Goal: Transaction & Acquisition: Purchase product/service

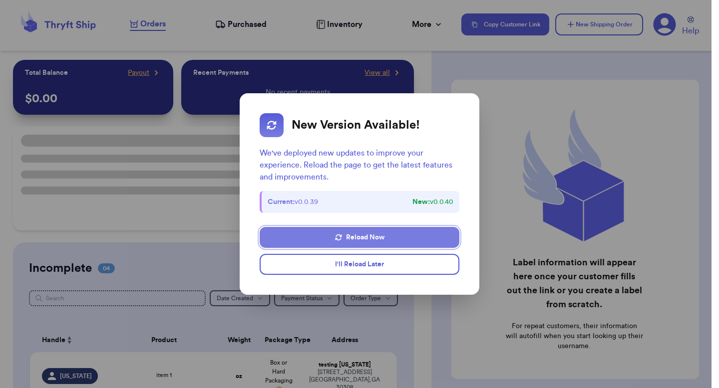
click at [363, 240] on button "Reload Now" at bounding box center [360, 237] width 200 height 21
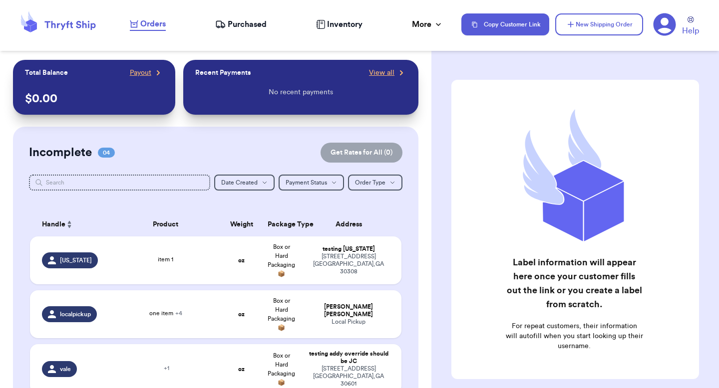
click at [259, 28] on span "Purchased" at bounding box center [247, 24] width 39 height 12
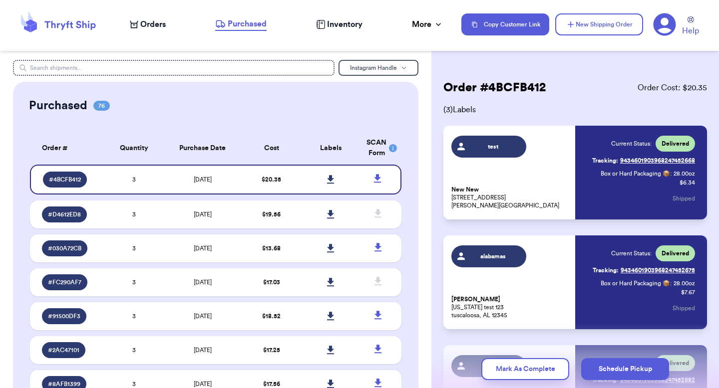
drag, startPoint x: 235, startPoint y: 219, endPoint x: 238, endPoint y: 195, distance: 24.1
click at [235, 218] on td "10/6/2025" at bounding box center [203, 215] width 78 height 28
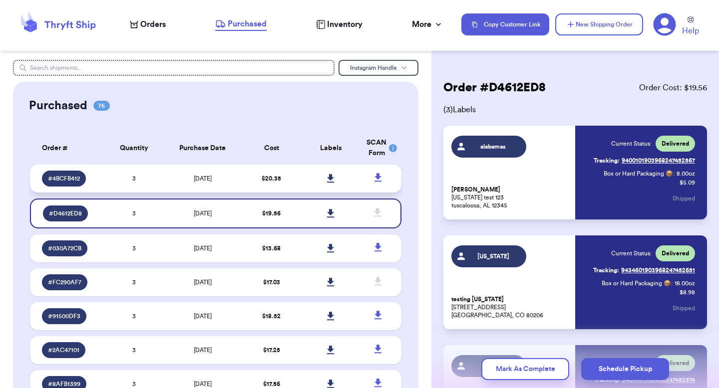
click at [242, 173] on td "$ 20.35" at bounding box center [271, 179] width 59 height 28
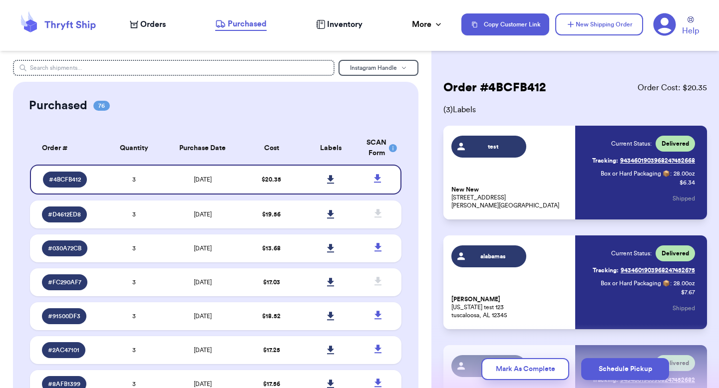
click at [140, 25] on span "Orders" at bounding box center [152, 24] width 25 height 12
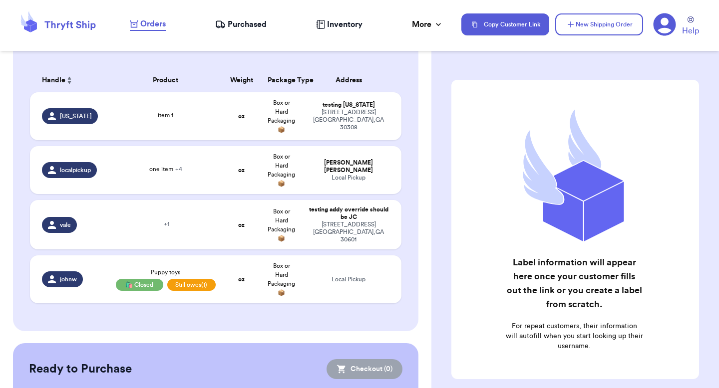
scroll to position [57, 0]
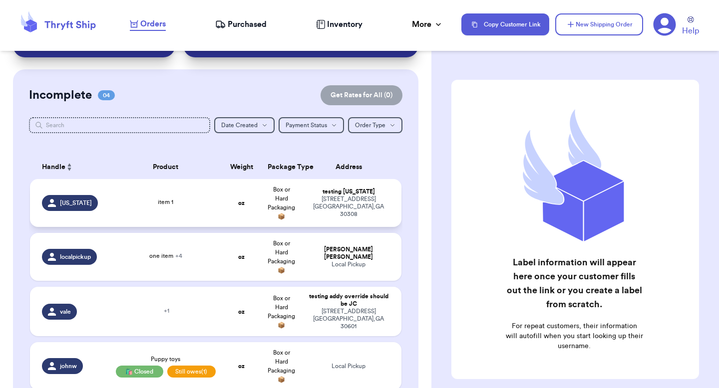
click at [277, 197] on span "Box or Hard Packaging 📦" at bounding box center [281, 203] width 27 height 33
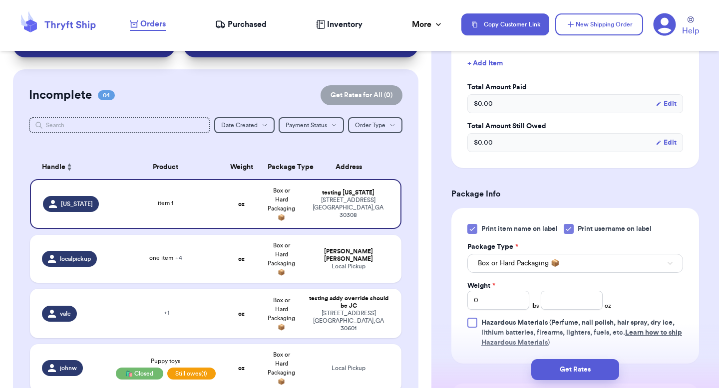
scroll to position [506, 0]
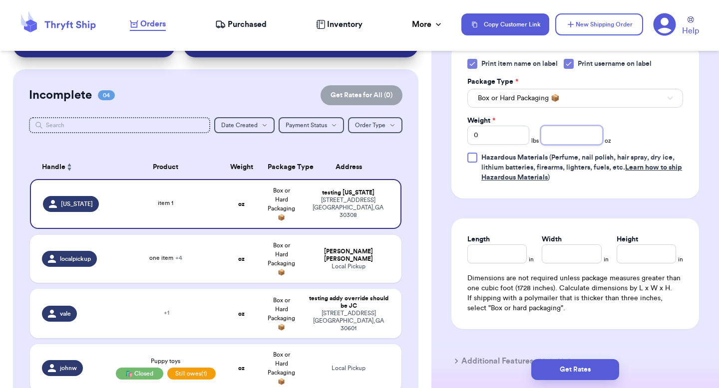
click at [556, 133] on input "number" at bounding box center [571, 135] width 62 height 19
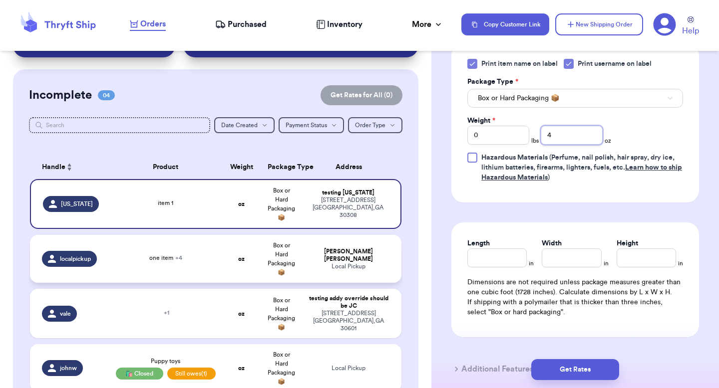
type input "4"
click at [295, 251] on td "Box or Hard Packaging 📦" at bounding box center [282, 259] width 40 height 48
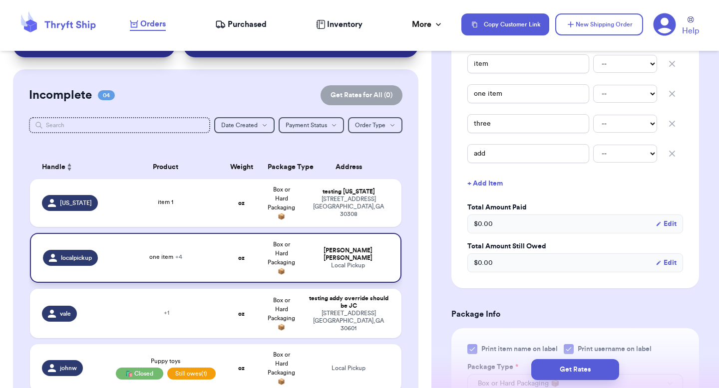
type input "two"
type input "localpickup"
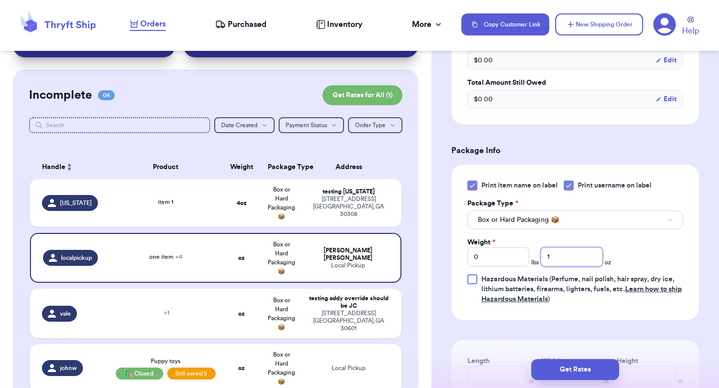
click at [555, 254] on input "1" at bounding box center [571, 257] width 62 height 19
type input "14"
click at [342, 300] on div "testing addy override should be JC" at bounding box center [348, 302] width 82 height 15
type input "hat"
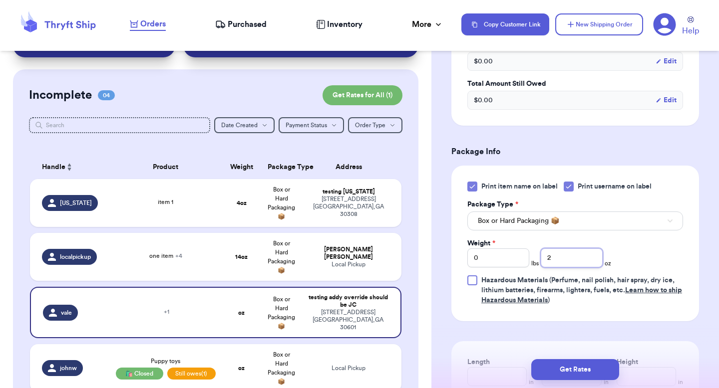
click at [548, 258] on input "2" at bounding box center [571, 258] width 62 height 19
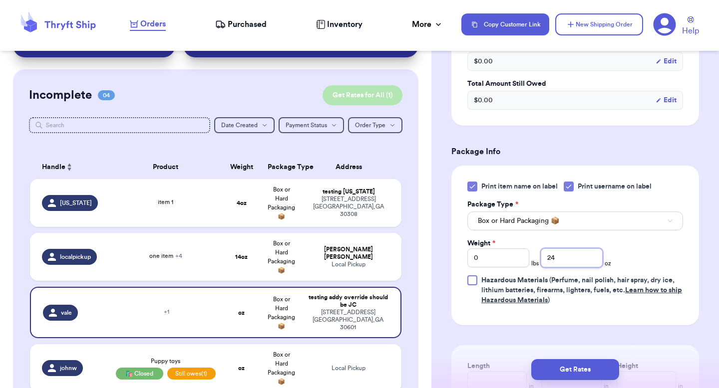
type input "24"
click at [357, 88] on button "Get Rates for All ( 1 )" at bounding box center [362, 95] width 80 height 20
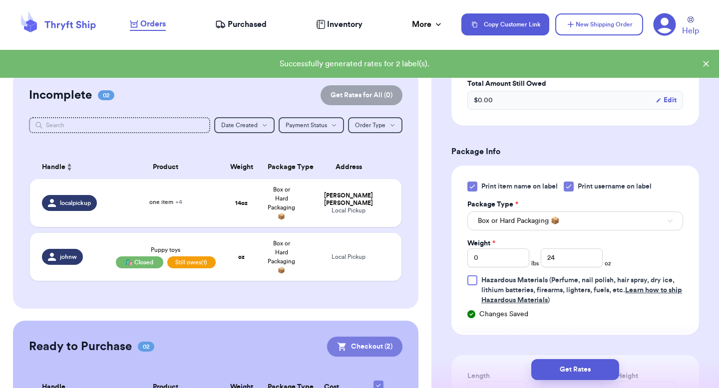
click at [381, 352] on button "Checkout ( 2 )" at bounding box center [364, 347] width 75 height 20
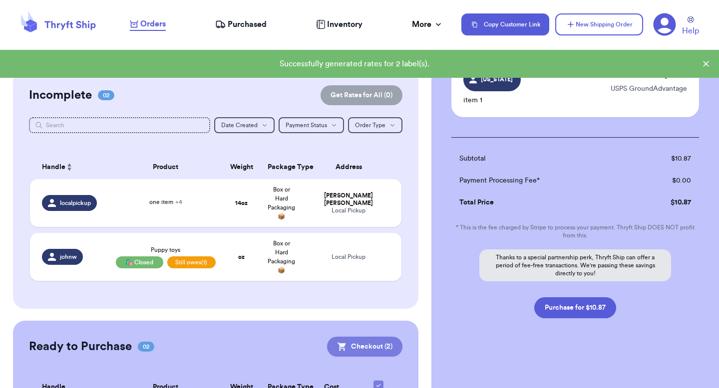
scroll to position [128, 0]
drag, startPoint x: 557, startPoint y: 312, endPoint x: 547, endPoint y: 309, distance: 9.9
click at [557, 312] on button "Purchase for $10.87" at bounding box center [575, 307] width 82 height 21
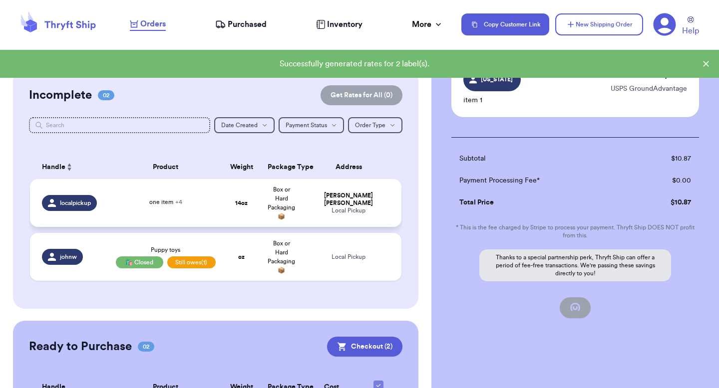
checkbox input "false"
checkbox input "true"
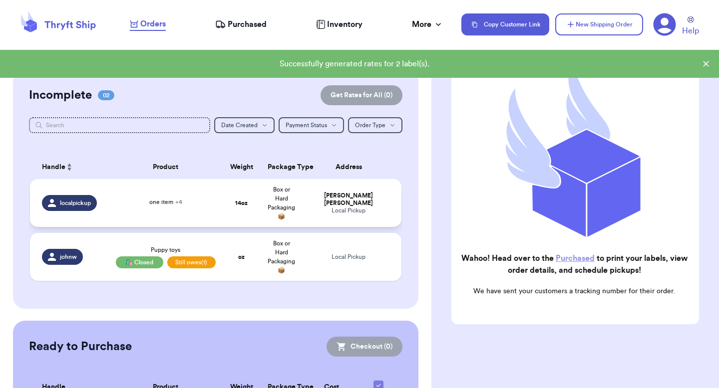
click at [283, 196] on td "Box or Hard Packaging 📦" at bounding box center [282, 203] width 40 height 48
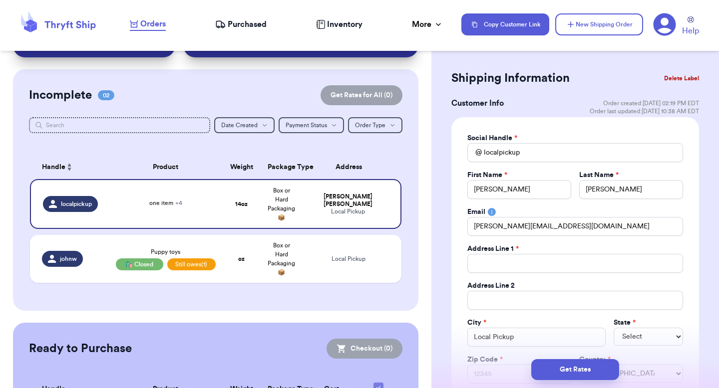
scroll to position [0, 0]
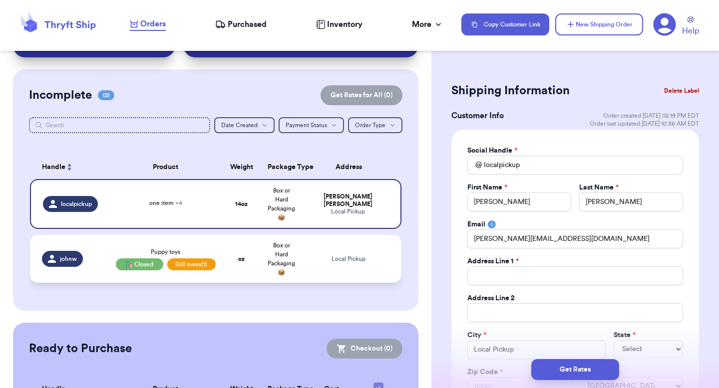
drag, startPoint x: 306, startPoint y: 250, endPoint x: 310, endPoint y: 235, distance: 14.9
click at [306, 250] on td "Local Pickup" at bounding box center [351, 259] width 100 height 48
type input "johnw"
type input "Puppy toys"
select select "unpaid"
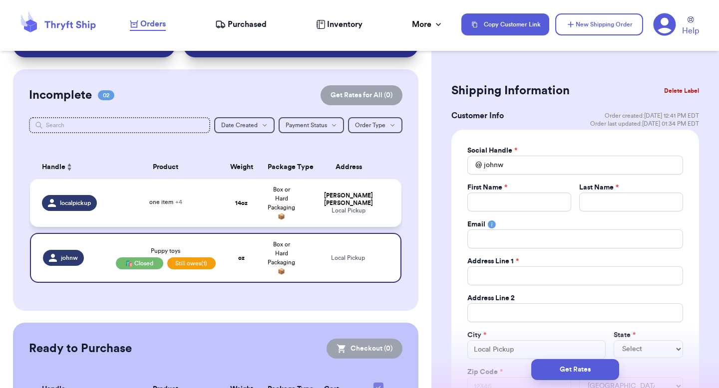
click at [323, 182] on td "Valeria Brenner Local Pickup" at bounding box center [351, 203] width 100 height 48
type input "localpickup"
type input "Valeria"
type input "Brenner"
type input "valeria@thryftship.com"
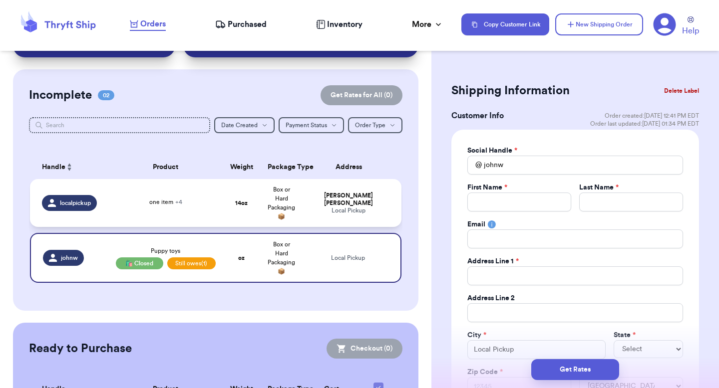
type input "two"
select select "unknown"
type input "14"
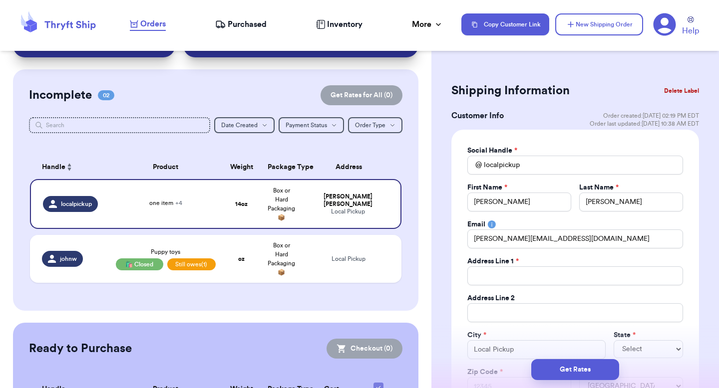
scroll to position [88, 0]
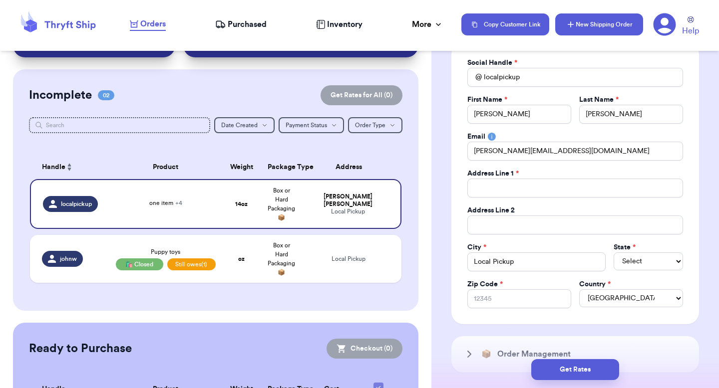
click at [578, 19] on button "New Shipping Order" at bounding box center [599, 24] width 88 height 22
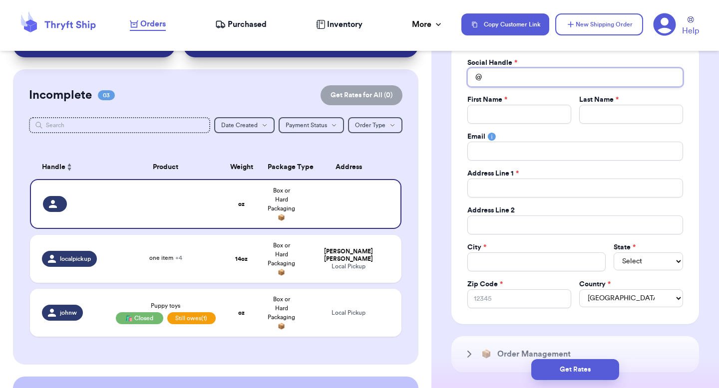
click at [523, 81] on input "Total Amount Paid" at bounding box center [575, 77] width 216 height 19
type input "v"
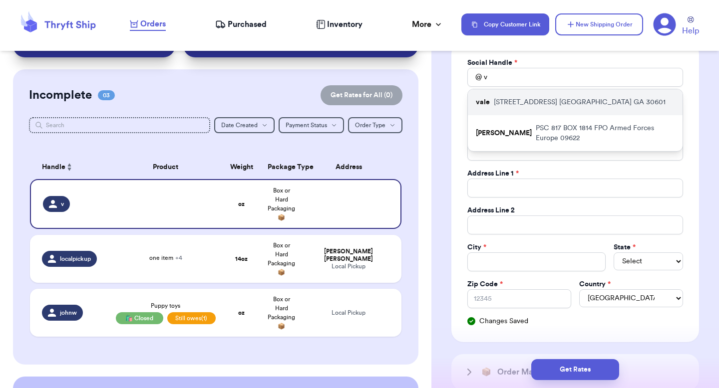
click at [528, 106] on p "269 hull street athens GA 30601" at bounding box center [580, 102] width 172 height 10
type input "vale"
type input "testing addy override"
type input "should be JC"
type input "paulchutney69@gmail.com"
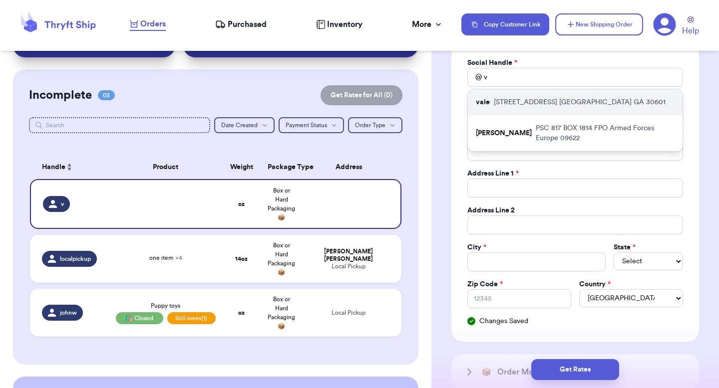
type input "269 hull street"
type input "apt 211"
type input "athens"
select select "GA"
type input "30601"
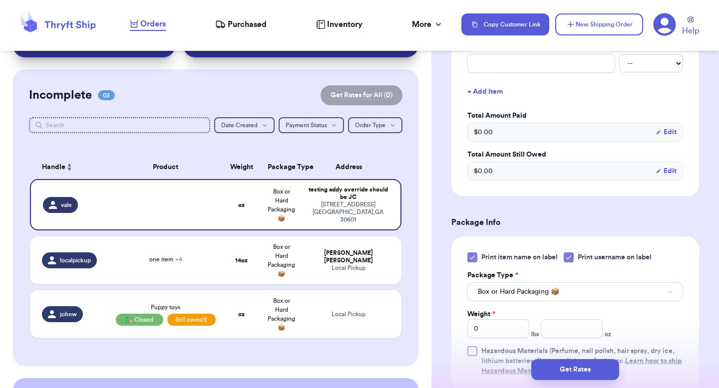
scroll to position [501, 0]
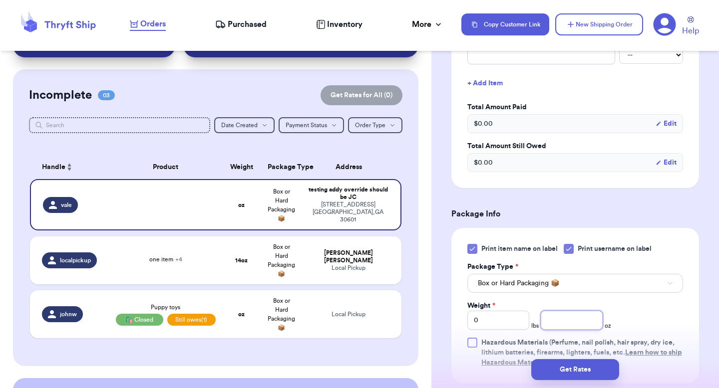
click at [551, 322] on input "number" at bounding box center [571, 320] width 62 height 19
type input "14"
click at [566, 372] on button "Get Rates" at bounding box center [575, 369] width 88 height 21
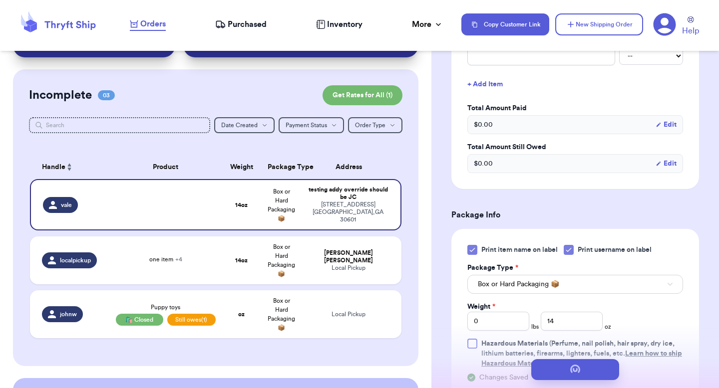
scroll to position [0, 0]
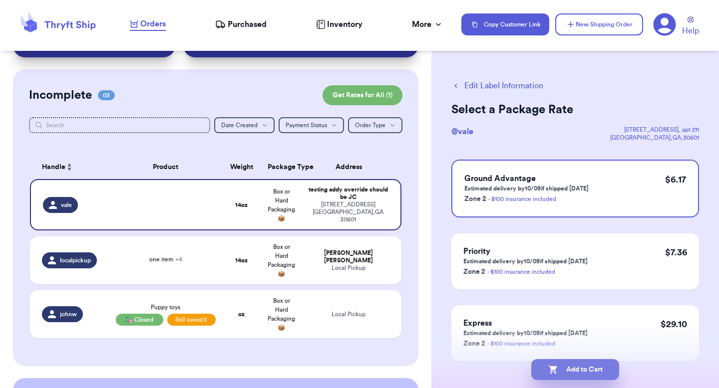
click at [591, 369] on button "Add to Cart" at bounding box center [575, 369] width 88 height 21
checkbox input "true"
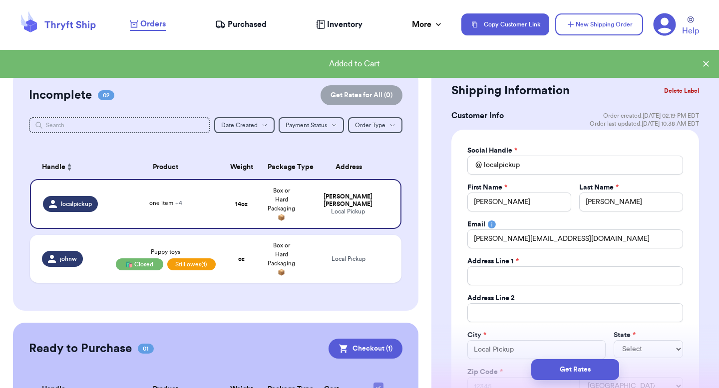
drag, startPoint x: 624, startPoint y: 17, endPoint x: 613, endPoint y: 36, distance: 22.1
click at [624, 17] on button "New Shipping Order" at bounding box center [599, 24] width 88 height 22
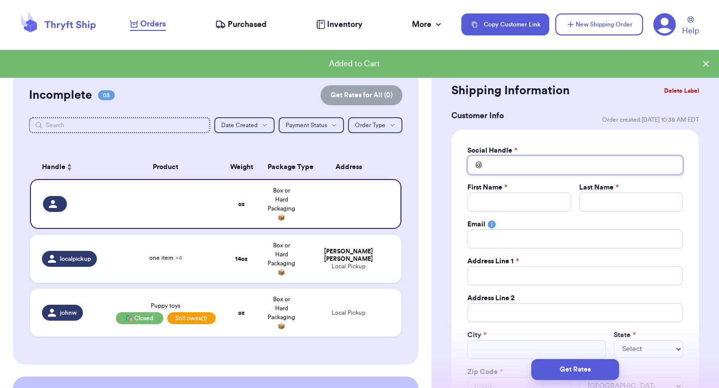
click at [533, 166] on input "Total Amount Paid" at bounding box center [575, 165] width 216 height 19
type input "n"
type input "ne"
type input "new"
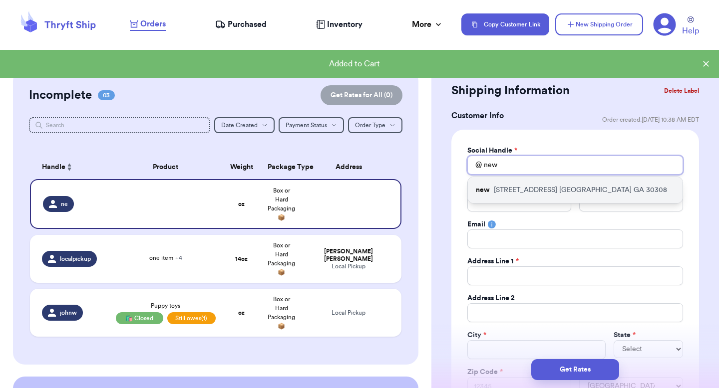
type input "new"
click at [549, 189] on p "389 Linden Ave NE Atlanta GA 30308" at bounding box center [580, 190] width 173 height 10
type input "Valeria"
type input "Brenner"
type input "valeria.brenner@yahoo.com"
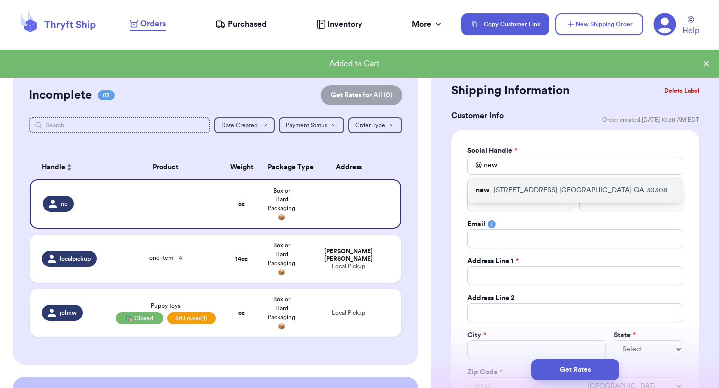
type input "[STREET_ADDRESS]"
type input "Atlanta"
select select "GA"
type input "30308"
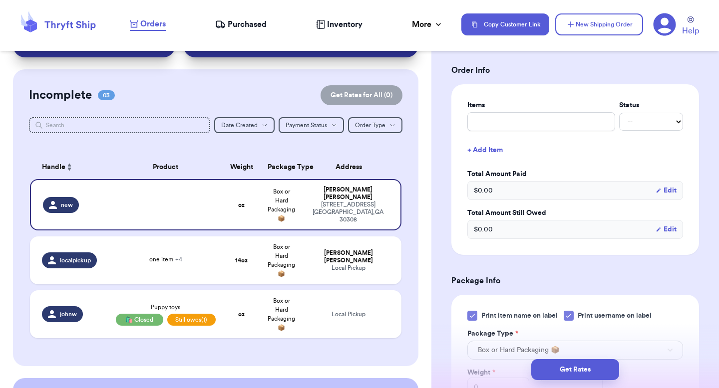
scroll to position [523, 0]
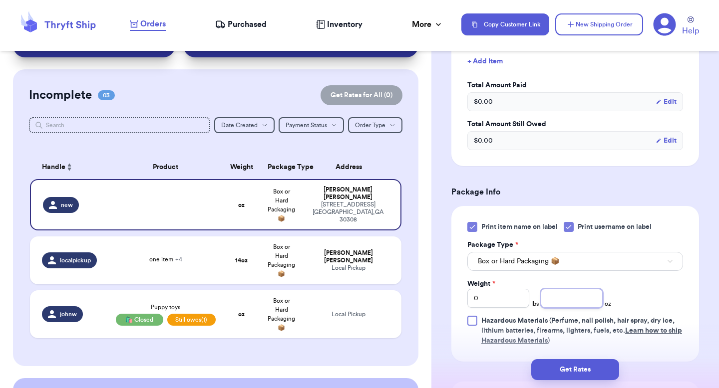
click at [566, 303] on input "number" at bounding box center [571, 298] width 62 height 19
type input "14"
click at [583, 357] on div "Get Rates" at bounding box center [574, 369] width 287 height 37
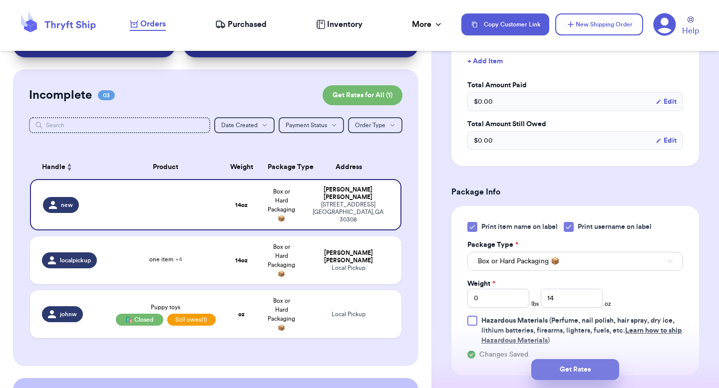
click at [588, 360] on button "Get Rates" at bounding box center [575, 369] width 88 height 21
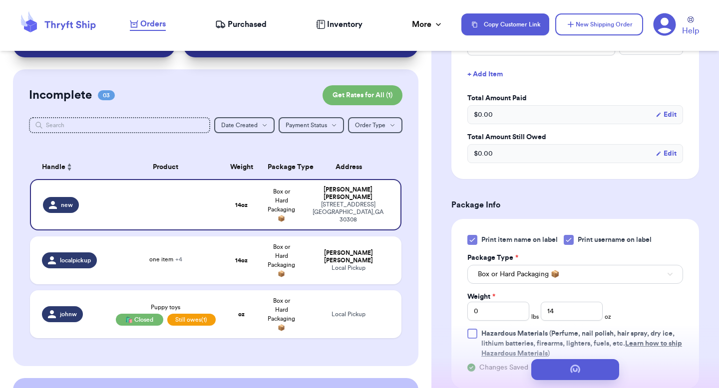
scroll to position [0, 0]
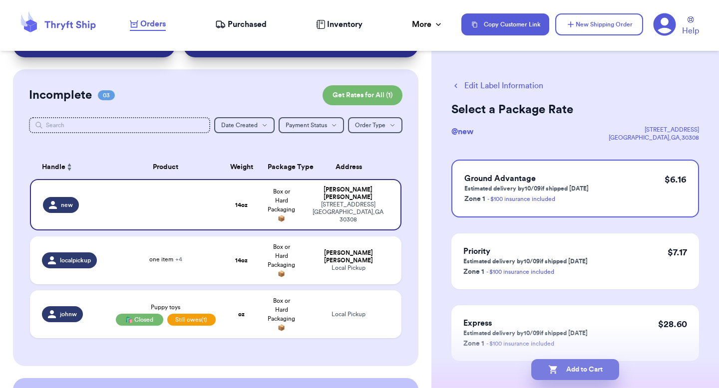
click at [588, 359] on button "Add to Cart" at bounding box center [575, 369] width 88 height 21
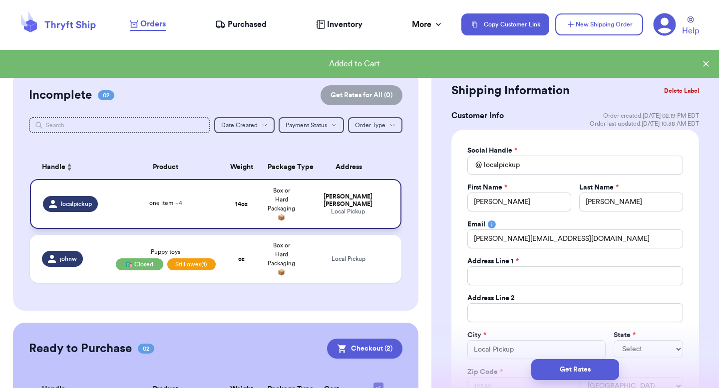
scroll to position [212, 0]
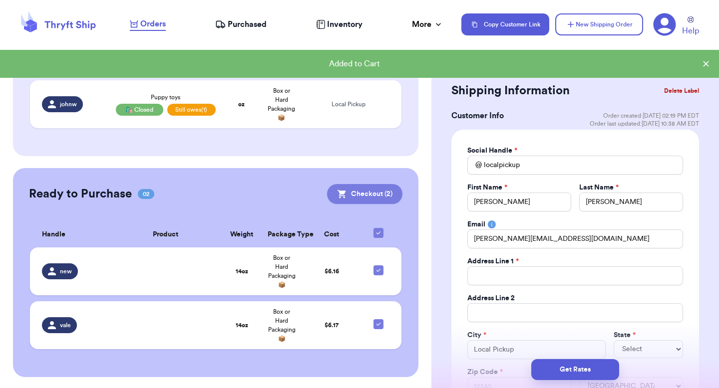
click at [359, 198] on button "Checkout ( 2 )" at bounding box center [364, 194] width 75 height 20
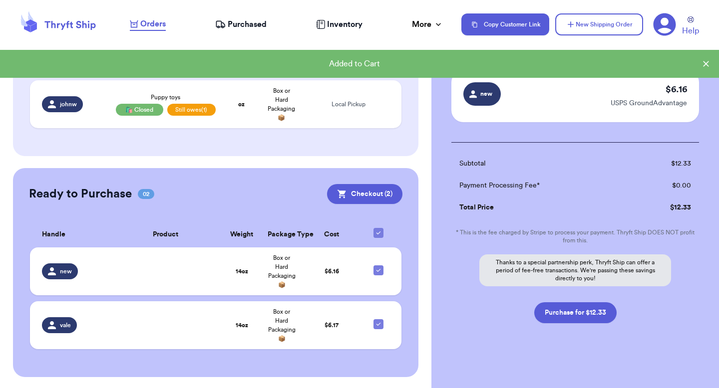
scroll to position [118, 0]
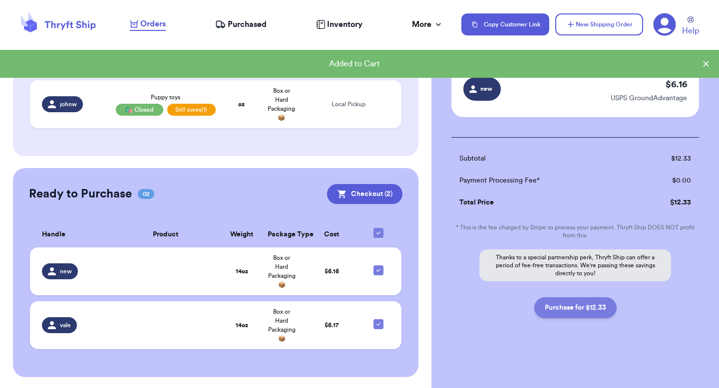
click at [569, 306] on button "Purchase for $12.33" at bounding box center [575, 307] width 82 height 21
checkbox input "false"
checkbox input "true"
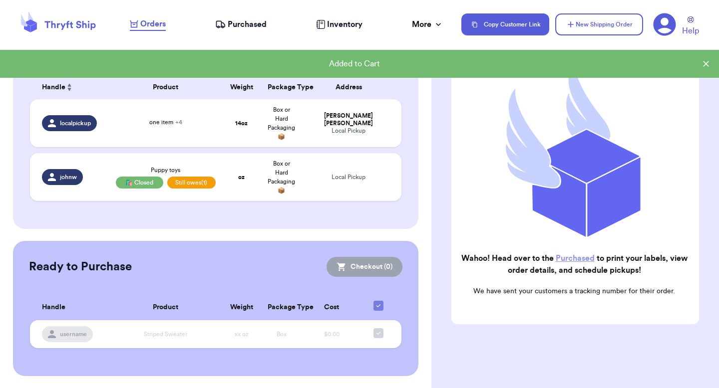
scroll to position [136, 0]
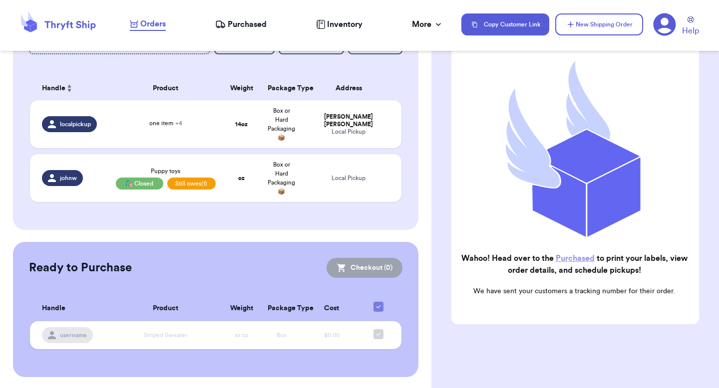
click at [242, 27] on span "Purchased" at bounding box center [247, 24] width 39 height 12
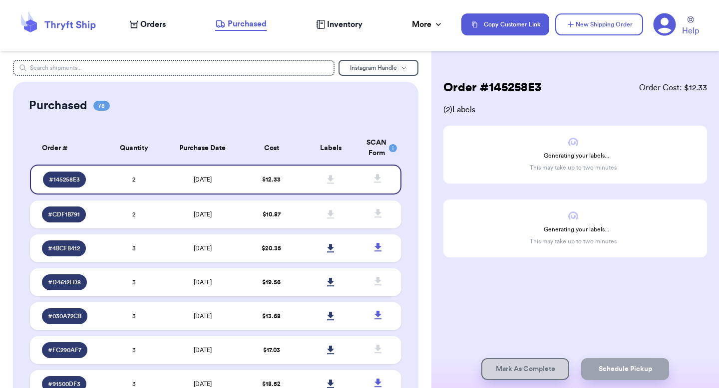
click at [149, 28] on span "Orders" at bounding box center [152, 24] width 25 height 12
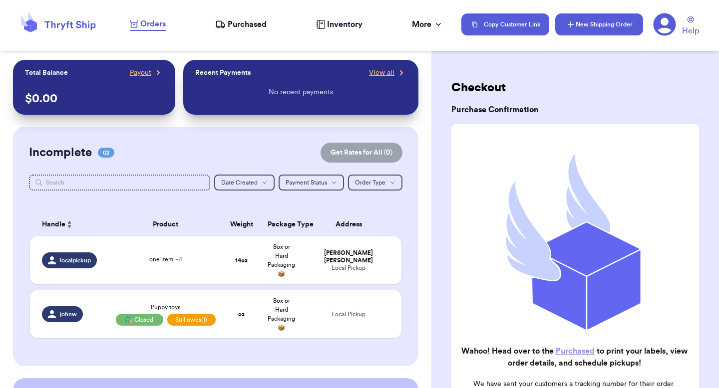
click at [571, 25] on icon "button" at bounding box center [570, 24] width 10 height 10
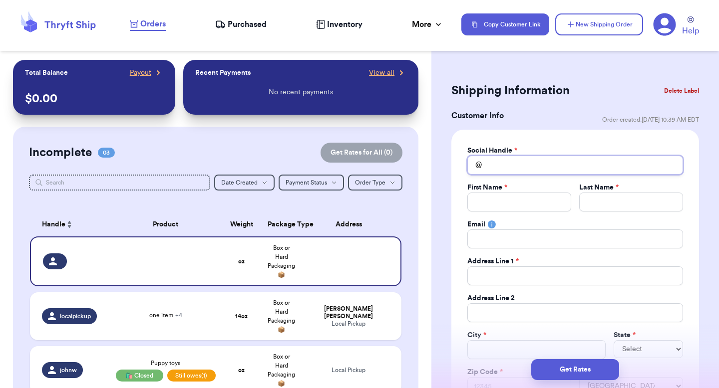
click at [519, 168] on input "Total Amount Paid" at bounding box center [575, 165] width 216 height 19
type input "v"
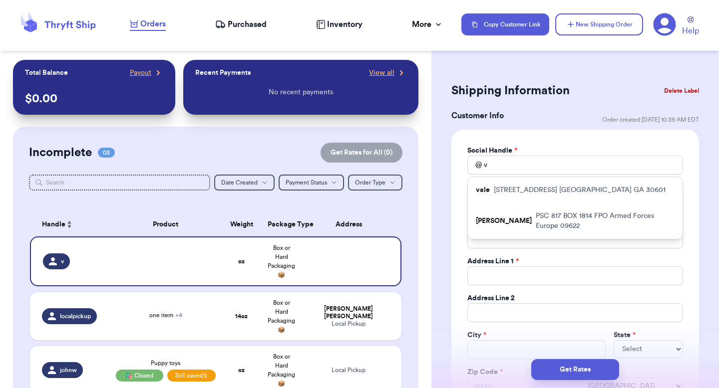
click at [526, 194] on p "269 hull street athens GA 30601" at bounding box center [580, 190] width 172 height 10
type input "vale"
type input "testing addy override"
type input "should be JC"
type input "paulchutney69@gmail.com"
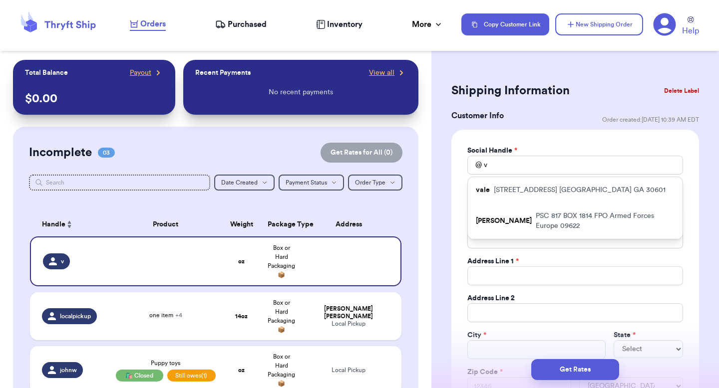
type input "269 hull street"
type input "apt 211"
type input "athens"
select select "GA"
type input "30601"
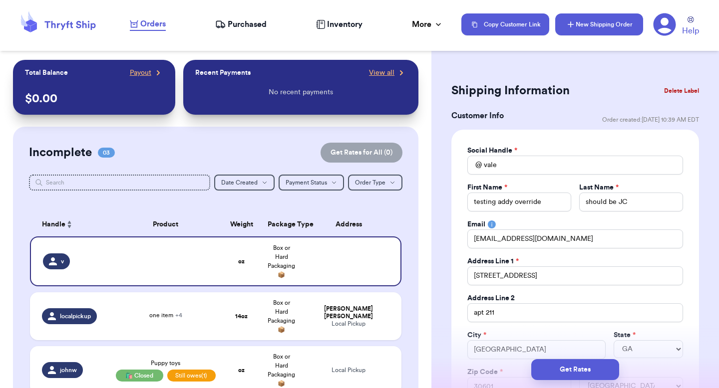
click at [629, 18] on button "New Shipping Order" at bounding box center [599, 24] width 88 height 22
select select
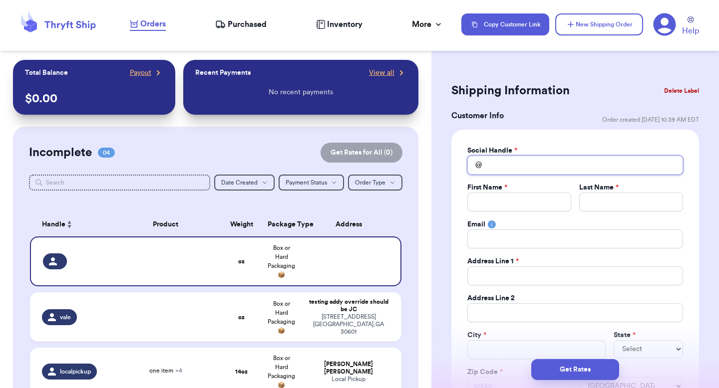
click at [515, 161] on input "Total Amount Paid" at bounding box center [575, 165] width 216 height 19
type input "p"
type input "a"
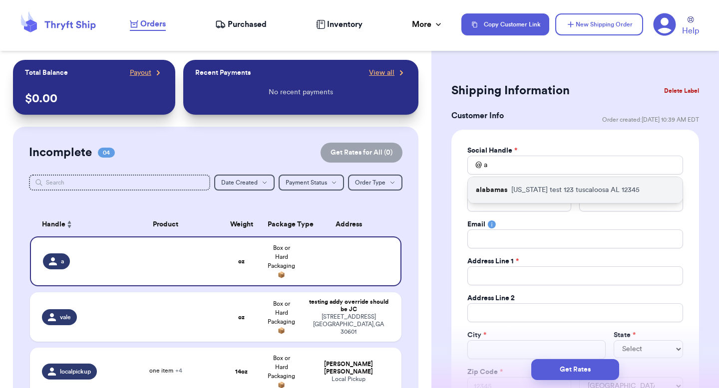
click at [547, 183] on div "alabamas alabama test 123 tuscaloosa AL 12345" at bounding box center [575, 190] width 215 height 26
type input "alabamas"
type input "valeria"
type input "brenner"
type input "valeria@thryftship.com"
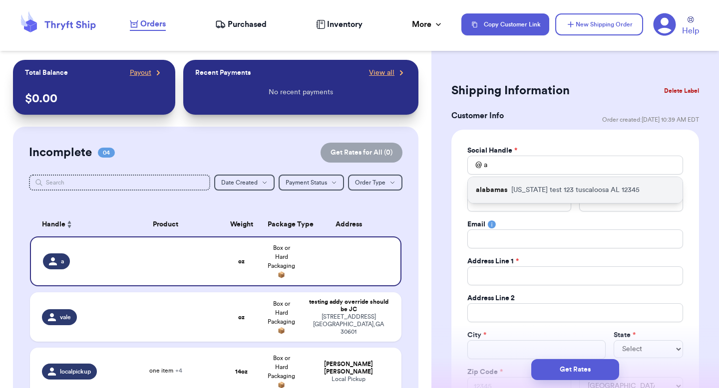
type input "[US_STATE] test 123"
type input "tuscaloosa"
select select "AL"
type input "12345"
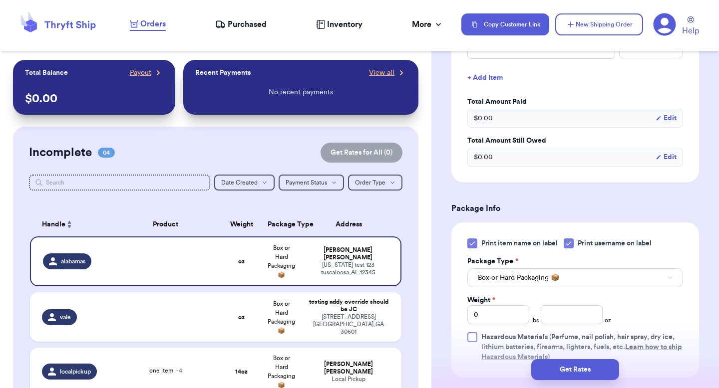
scroll to position [508, 0]
click at [577, 318] on input "number" at bounding box center [571, 313] width 62 height 19
type input "14"
click at [558, 356] on div "Get Rates" at bounding box center [574, 369] width 287 height 37
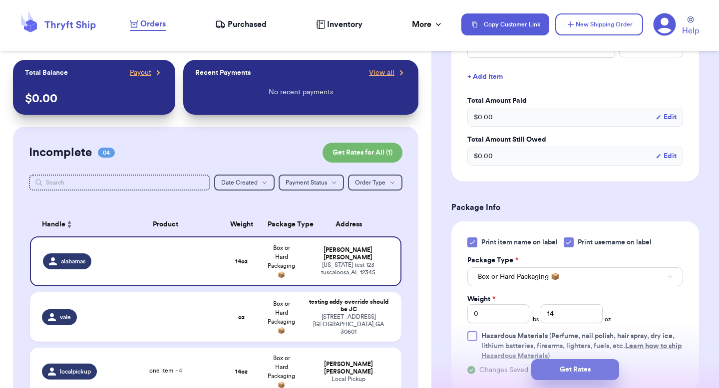
click at [557, 362] on button "Get Rates" at bounding box center [575, 369] width 88 height 21
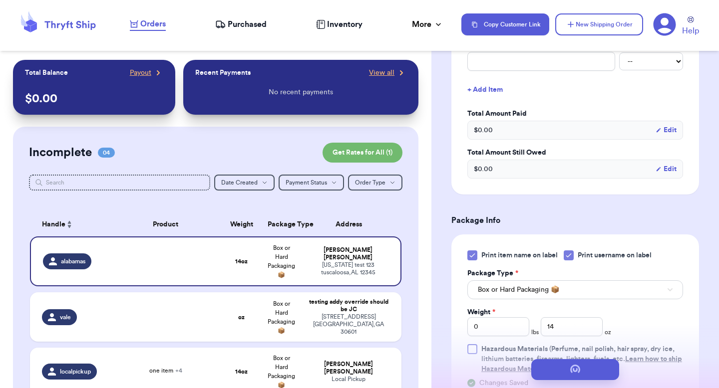
scroll to position [0, 0]
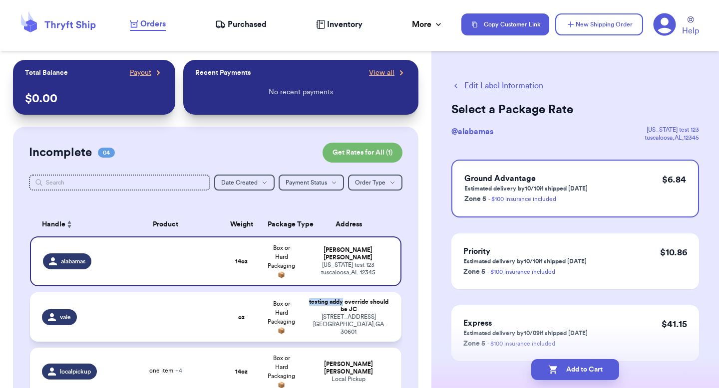
click at [335, 301] on div "testing addy override should be JC" at bounding box center [348, 305] width 82 height 15
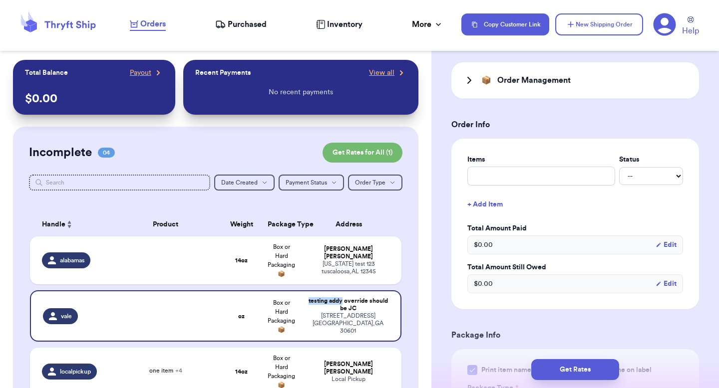
scroll to position [395, 0]
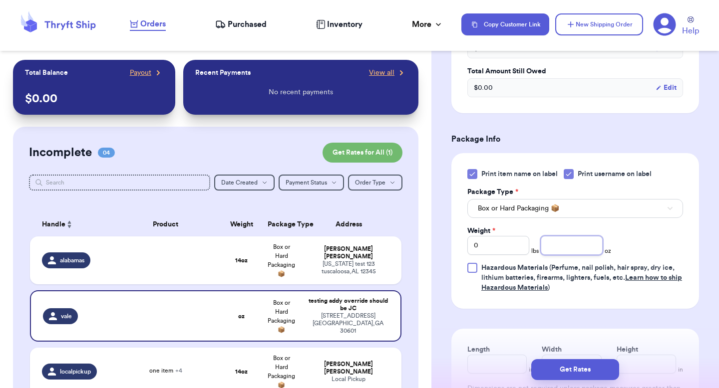
click at [556, 247] on input "number" at bounding box center [571, 245] width 62 height 19
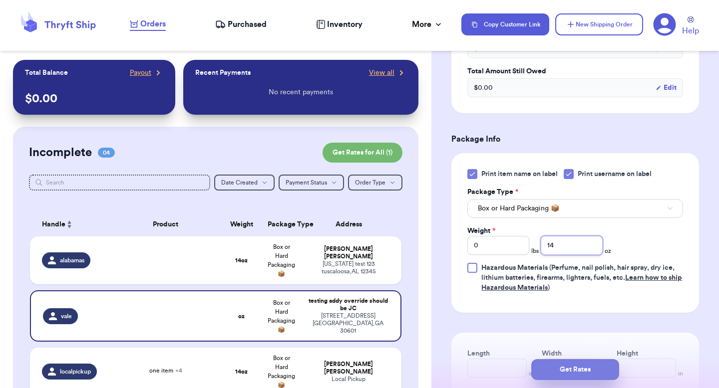
type input "14"
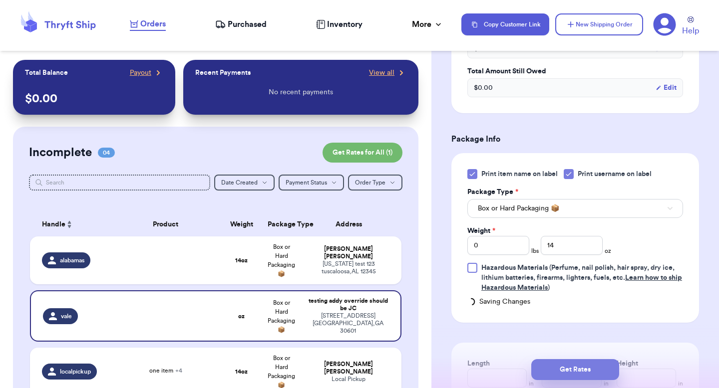
click at [557, 360] on button "Get Rates" at bounding box center [575, 369] width 88 height 21
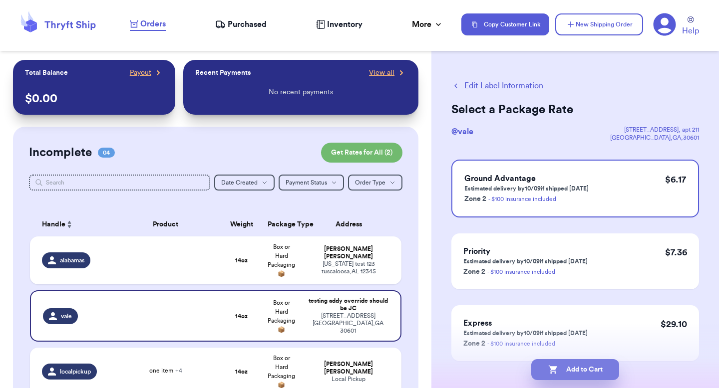
click at [572, 365] on button "Add to Cart" at bounding box center [575, 369] width 88 height 21
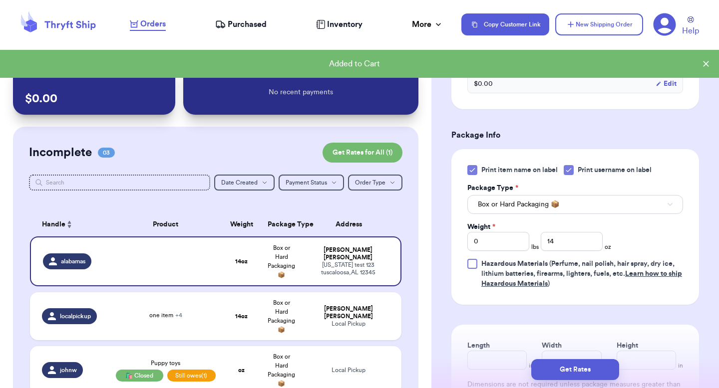
scroll to position [455, 0]
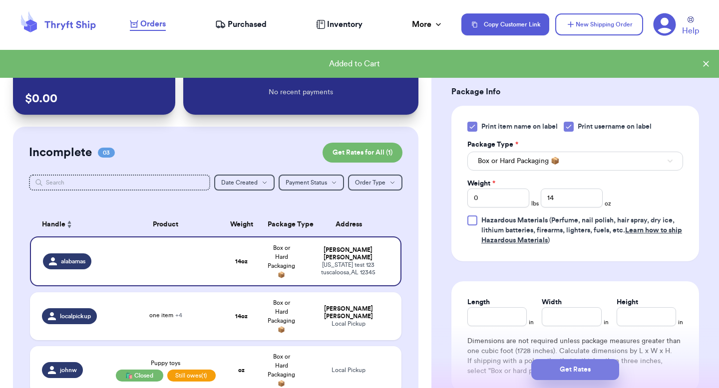
click at [573, 366] on button "Get Rates" at bounding box center [575, 369] width 88 height 21
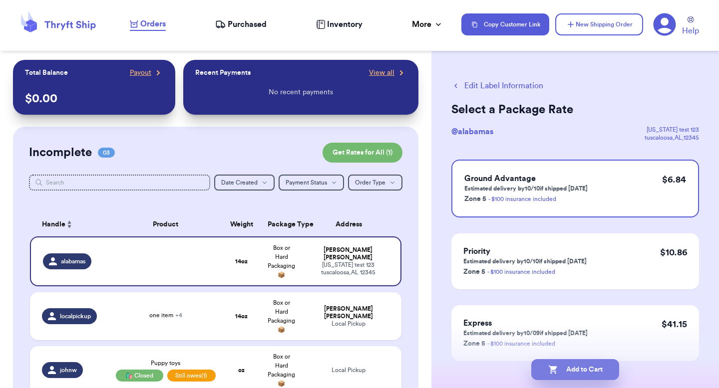
click at [577, 368] on button "Add to Cart" at bounding box center [575, 369] width 88 height 21
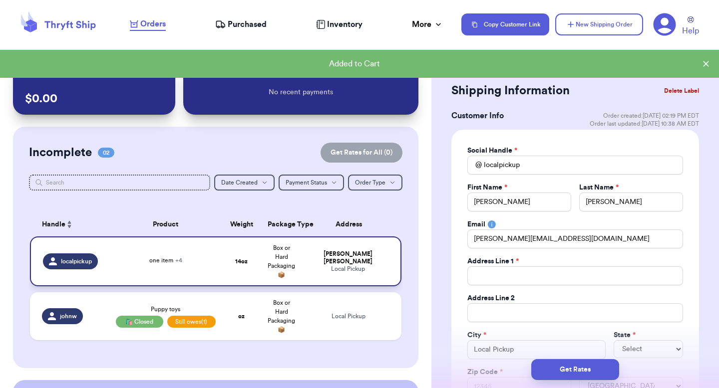
scroll to position [186, 0]
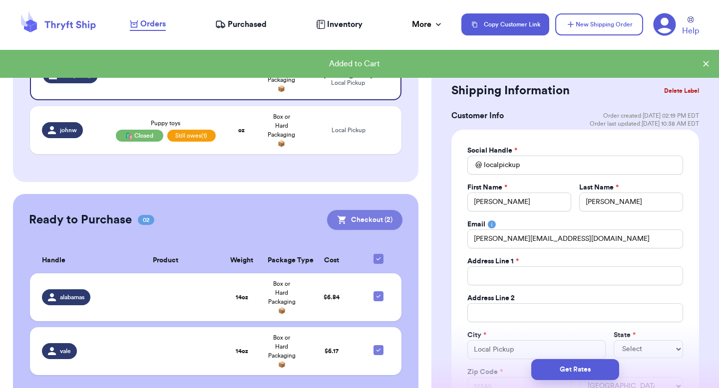
click at [345, 225] on button "Checkout ( 2 )" at bounding box center [364, 220] width 75 height 20
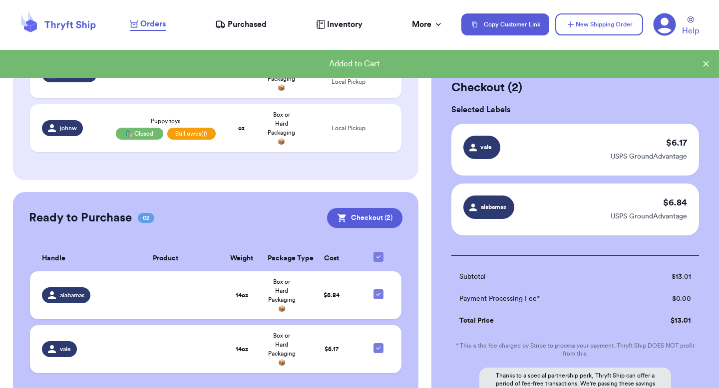
scroll to position [88, 0]
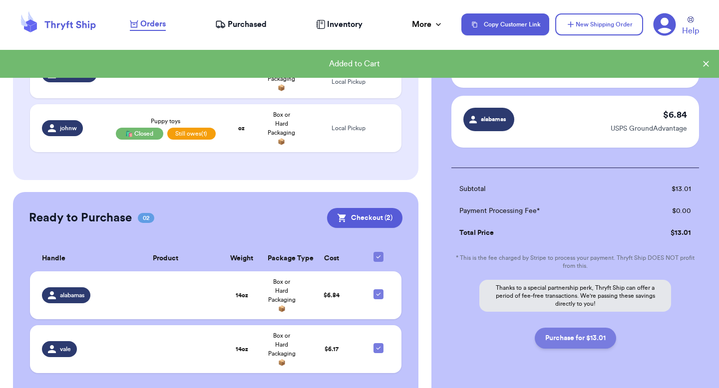
click at [568, 333] on button "Purchase for $13.01" at bounding box center [575, 338] width 81 height 21
checkbox input "false"
checkbox input "true"
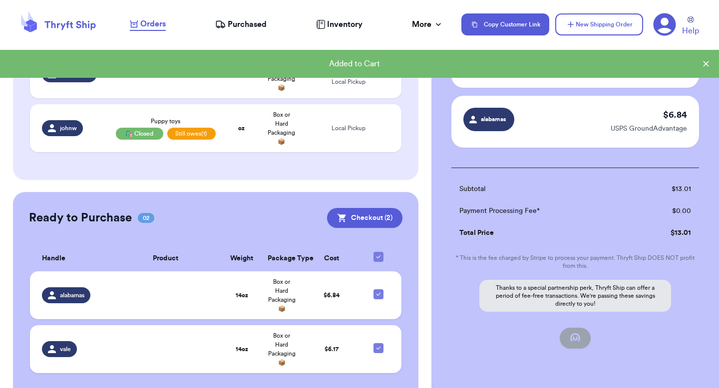
scroll to position [136, 0]
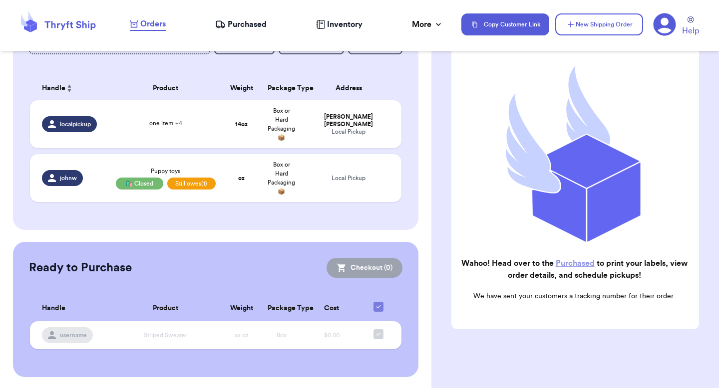
click at [249, 15] on nav "Orders Purchased Inventory More Stats Completed Orders Payments Payouts Copy Cu…" at bounding box center [419, 24] width 599 height 33
click at [253, 23] on span "Purchased" at bounding box center [247, 24] width 39 height 12
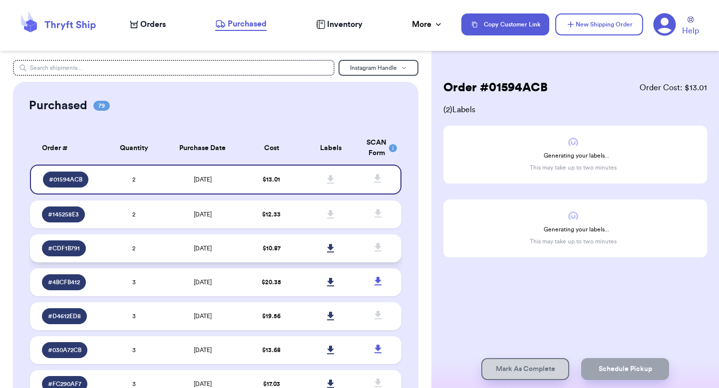
click at [284, 248] on td "$ 10.87" at bounding box center [271, 249] width 59 height 28
click at [377, 239] on span at bounding box center [378, 248] width 22 height 22
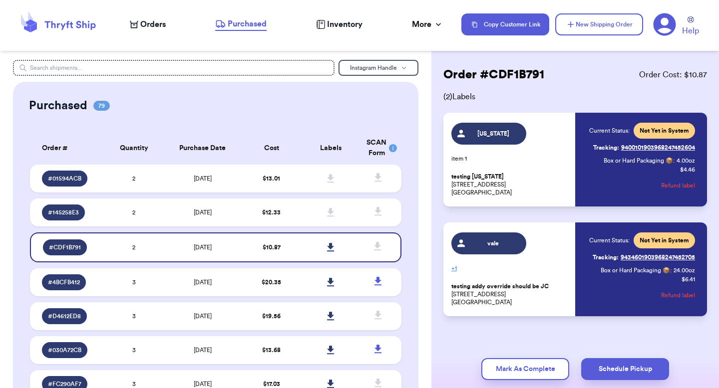
scroll to position [14, 0]
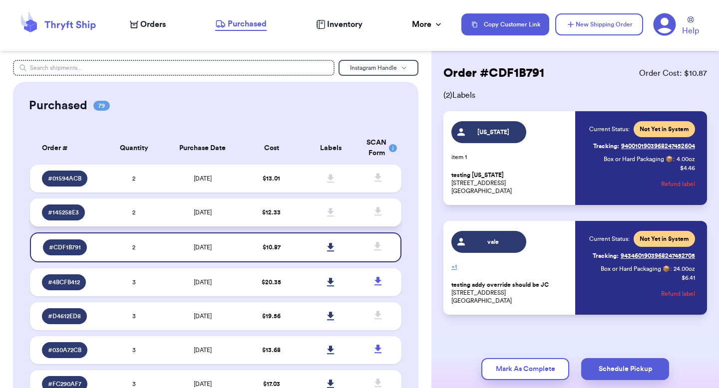
click at [293, 199] on td "$ 12.33" at bounding box center [271, 213] width 59 height 28
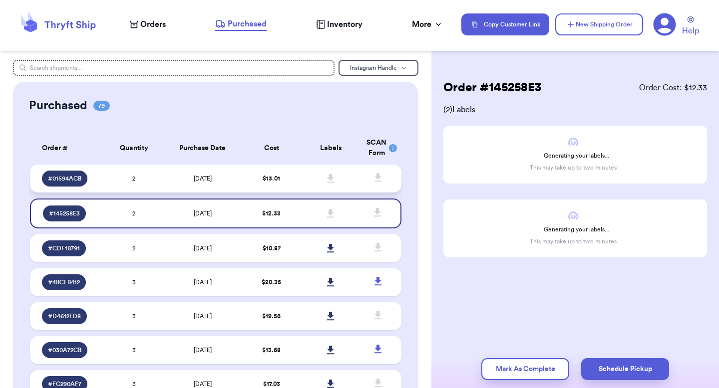
scroll to position [0, 0]
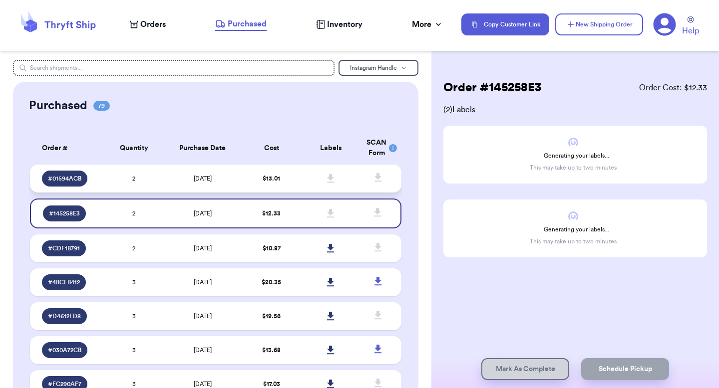
click at [287, 168] on td "$ 13.01" at bounding box center [271, 179] width 59 height 28
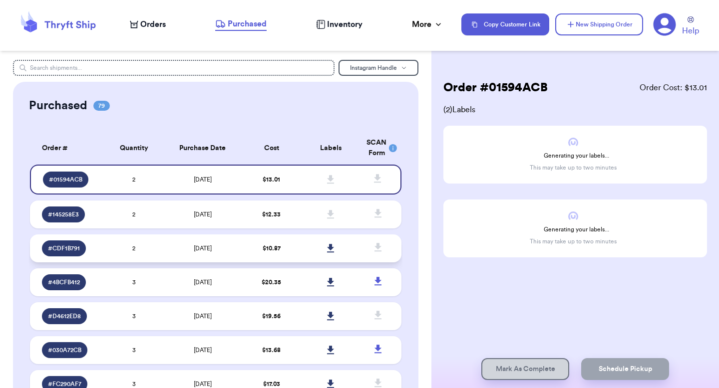
click at [374, 246] on icon at bounding box center [378, 248] width 12 height 12
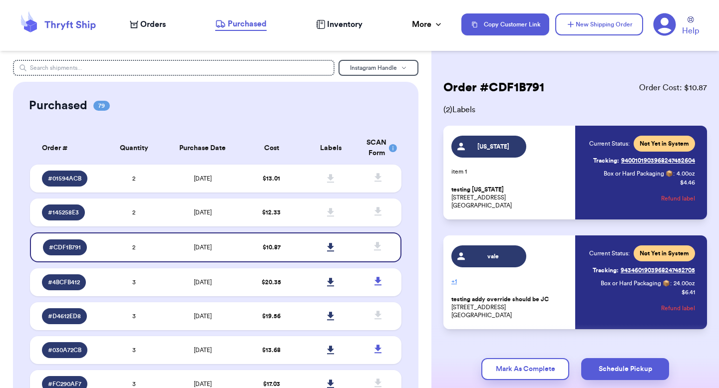
click at [159, 23] on span "Orders" at bounding box center [152, 24] width 25 height 12
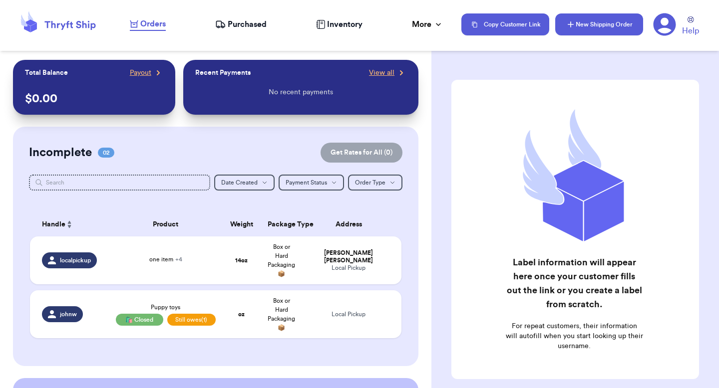
click at [582, 26] on button "New Shipping Order" at bounding box center [599, 24] width 88 height 22
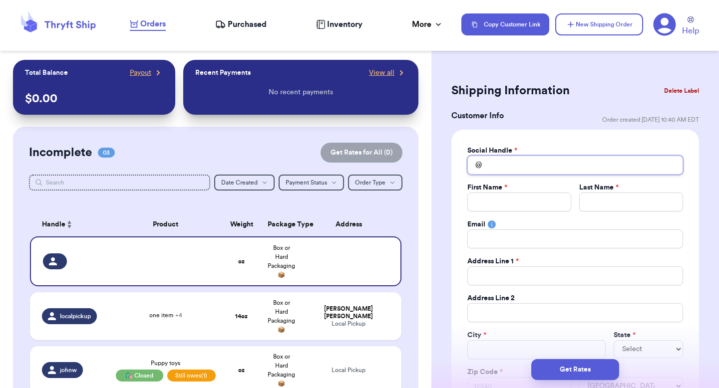
click at [510, 162] on input "Total Amount Paid" at bounding box center [575, 165] width 216 height 19
type input "n"
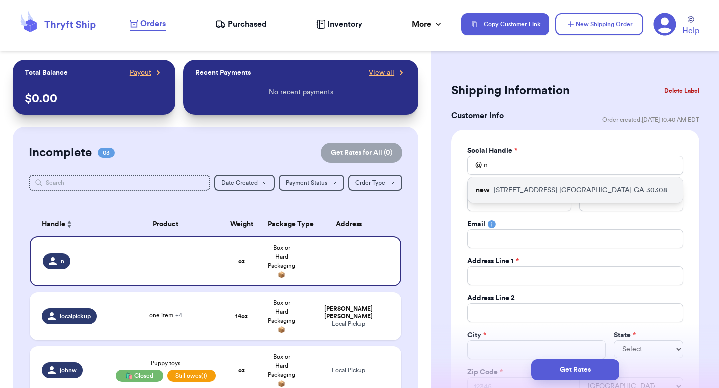
click at [506, 190] on p "389 Linden Ave NE Atlanta GA 30308" at bounding box center [580, 190] width 173 height 10
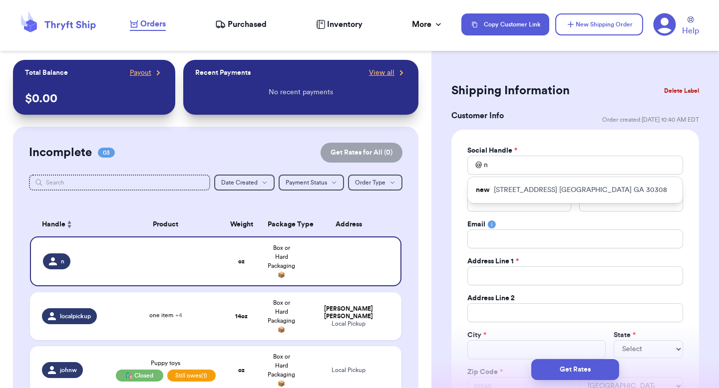
type input "new"
type input "Valeria"
type input "Brenner"
type input "valeria.brenner@yahoo.com"
type input "[STREET_ADDRESS]"
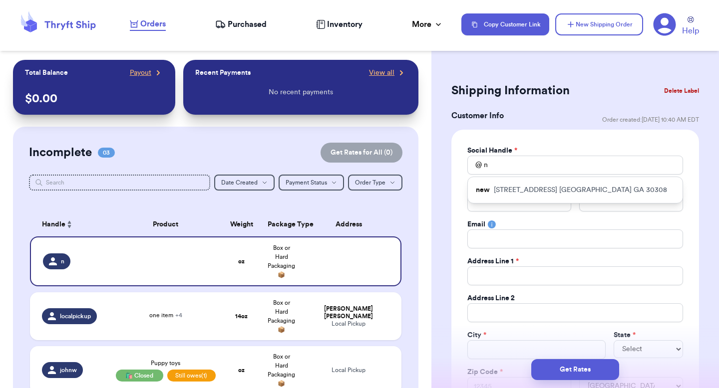
type input "Atlanta"
select select "GA"
type input "30308"
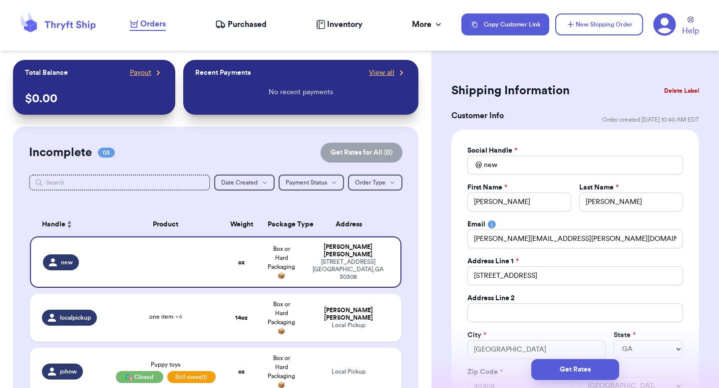
drag, startPoint x: 580, startPoint y: 23, endPoint x: 574, endPoint y: 40, distance: 18.0
click at [580, 23] on button "New Shipping Order" at bounding box center [599, 24] width 88 height 22
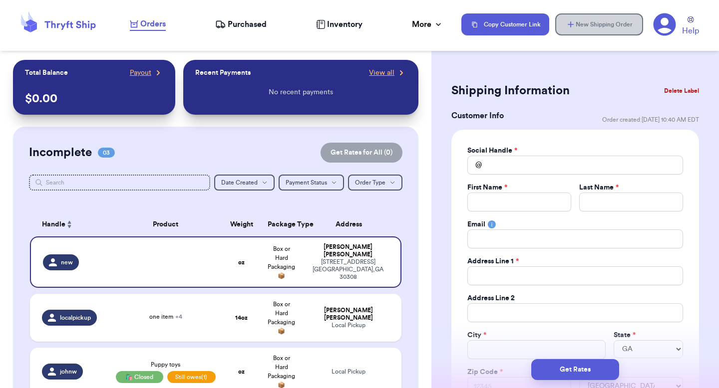
select select
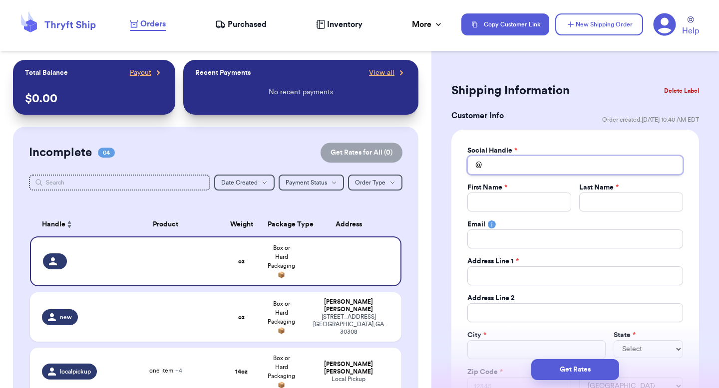
click at [498, 163] on input "Total Amount Paid" at bounding box center [575, 165] width 216 height 19
type input "a"
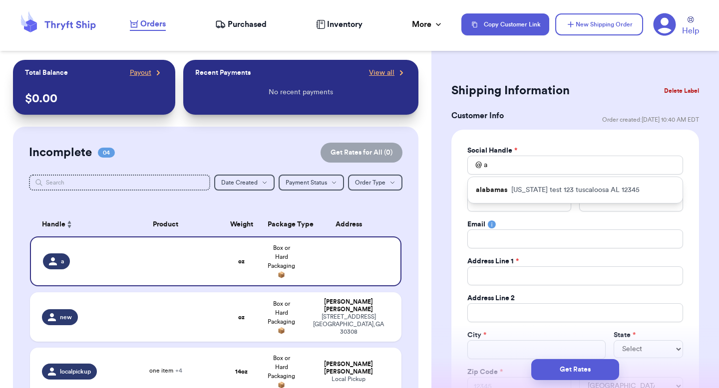
drag, startPoint x: 502, startPoint y: 183, endPoint x: 504, endPoint y: 177, distance: 6.3
click at [503, 183] on div "alabamas alabama test 123 tuscaloosa AL 12345" at bounding box center [575, 190] width 215 height 26
type input "alabamas"
type input "valeria"
type input "brenner"
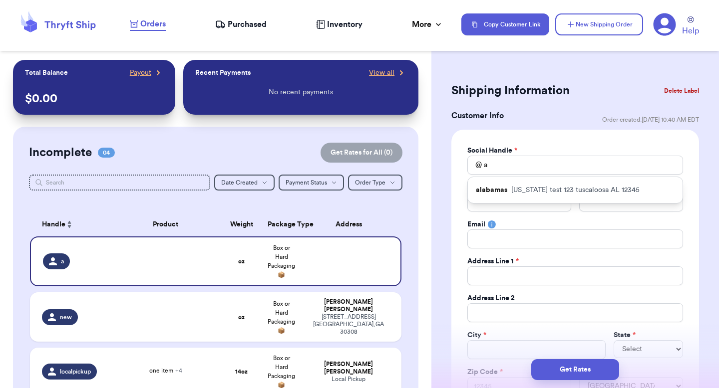
type input "valeria@thryftship.com"
type input "[US_STATE] test 123"
type input "tuscaloosa"
select select "AL"
type input "12345"
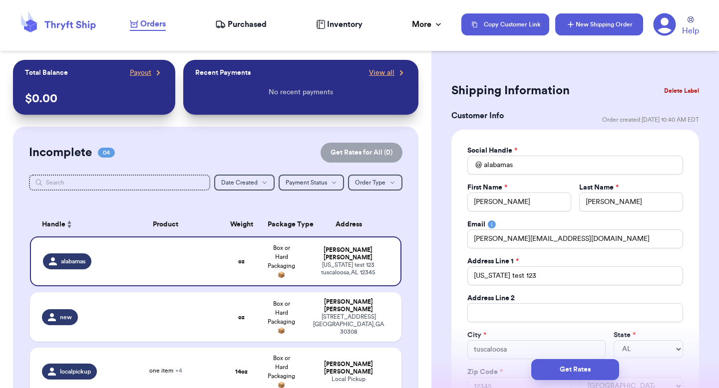
click at [575, 22] on icon "button" at bounding box center [570, 24] width 10 height 10
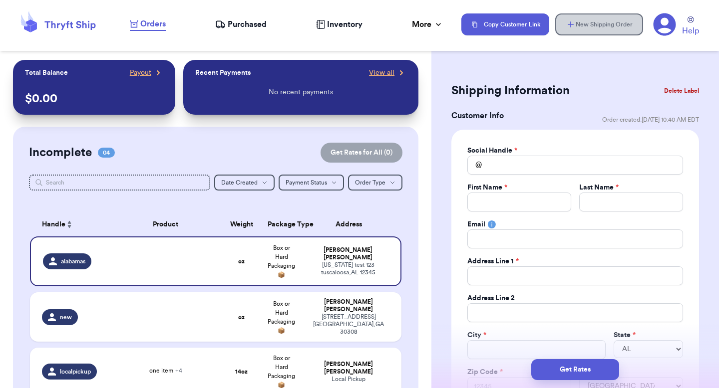
select select
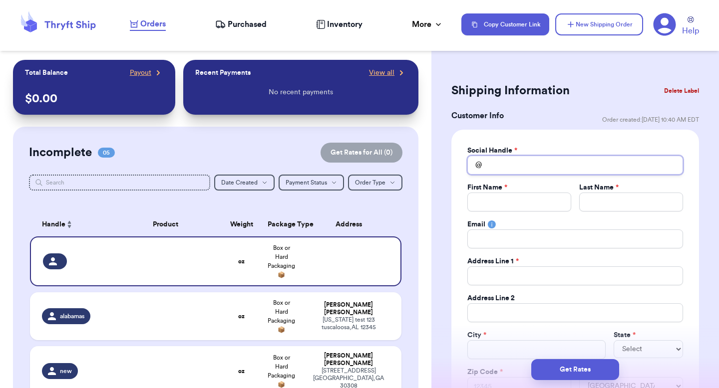
click at [492, 167] on input "Total Amount Paid" at bounding box center [575, 165] width 216 height 19
type input "g"
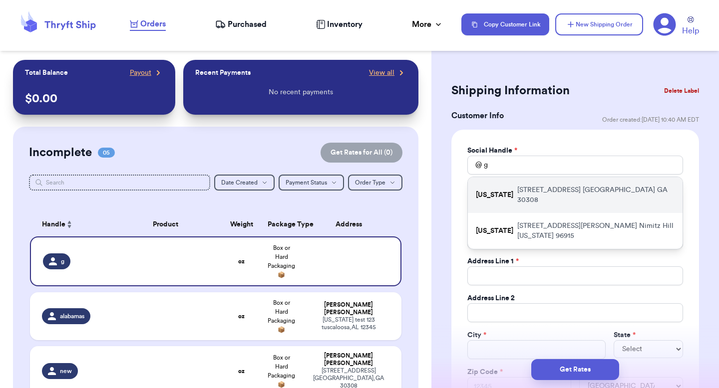
click at [511, 183] on div "georgia 389 linden ave atlanta GA 30308" at bounding box center [575, 195] width 215 height 36
type input "[US_STATE]"
type input "testing"
type input "Georgia"
type input "[STREET_ADDRESS]"
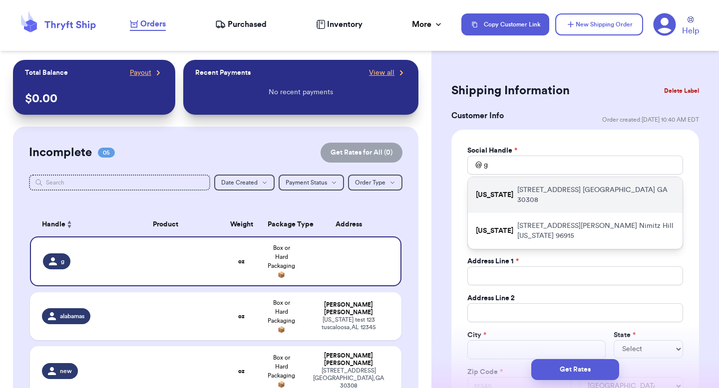
type input "atlanta"
select select "GA"
type input "30308"
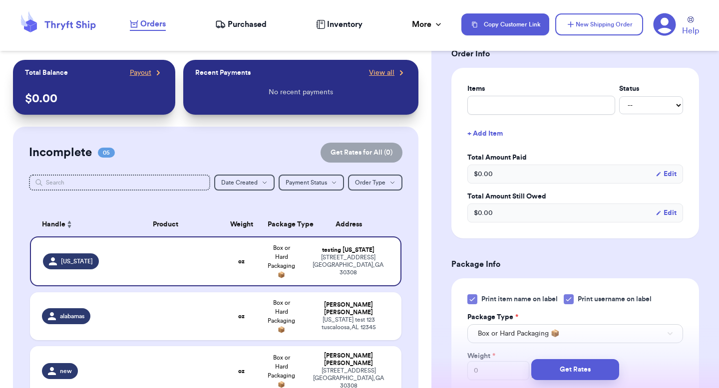
scroll to position [640, 0]
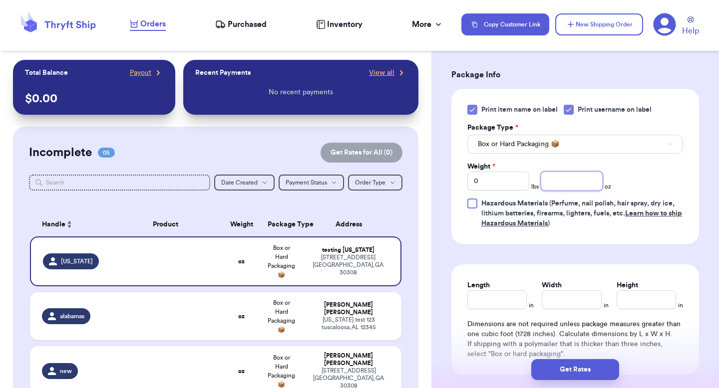
click at [549, 187] on input "number" at bounding box center [571, 181] width 62 height 19
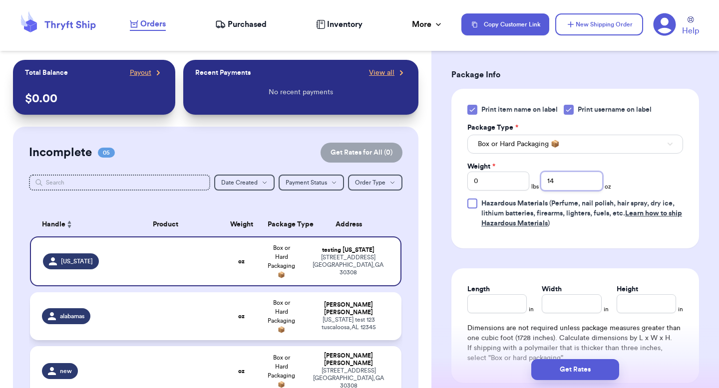
type input "14"
click at [359, 302] on td "valeria brenner alabama test 123 tuscaloosa , AL 12345" at bounding box center [351, 316] width 100 height 48
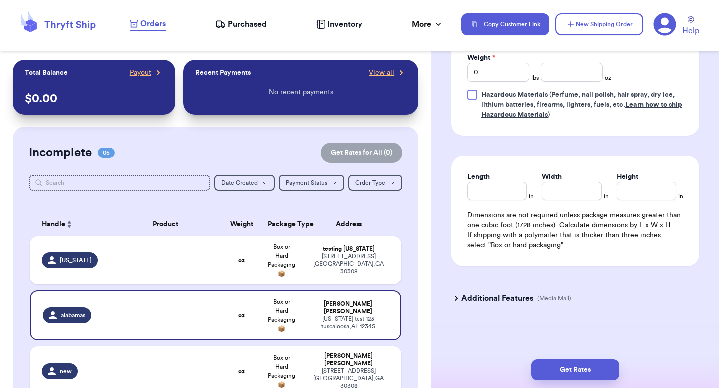
scroll to position [459, 0]
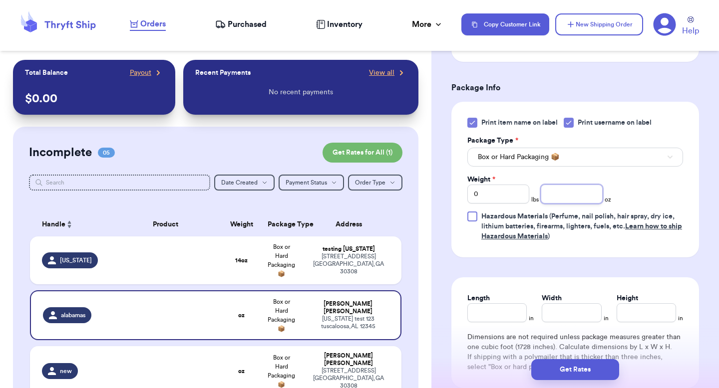
click at [562, 185] on input "number" at bounding box center [571, 194] width 62 height 19
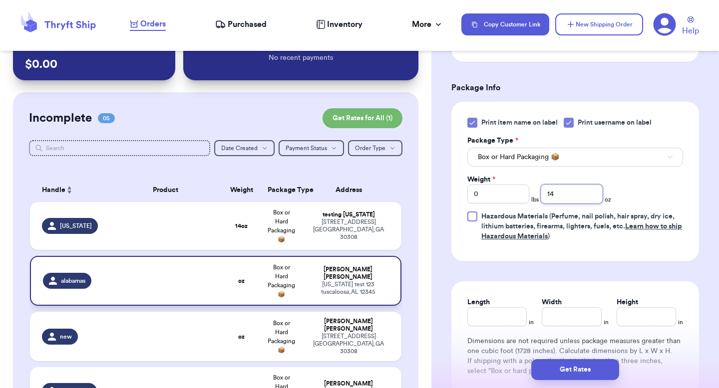
scroll to position [53, 0]
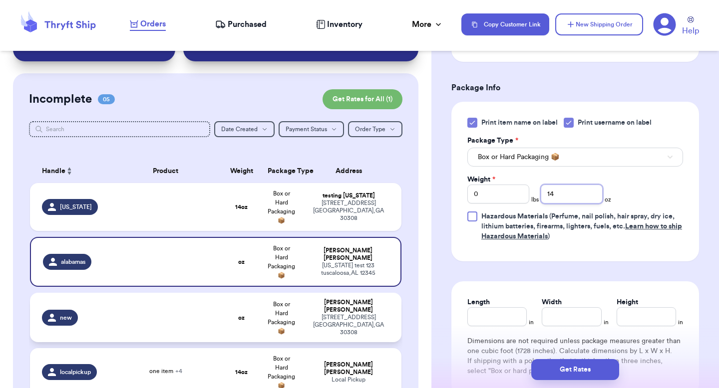
type input "14"
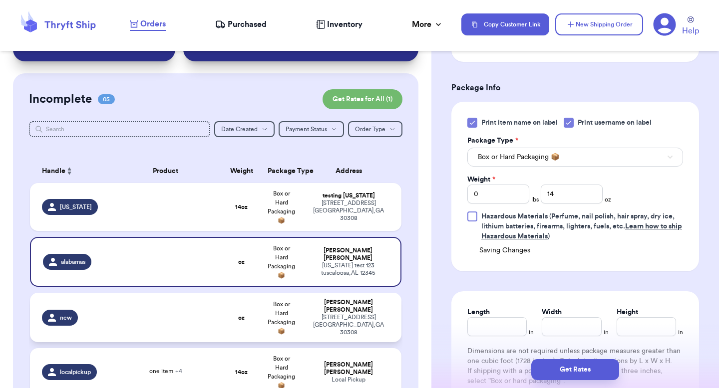
click at [356, 298] on td "Valeria Brenner 389 Linden Ave NE Atlanta , GA 30308" at bounding box center [351, 317] width 100 height 49
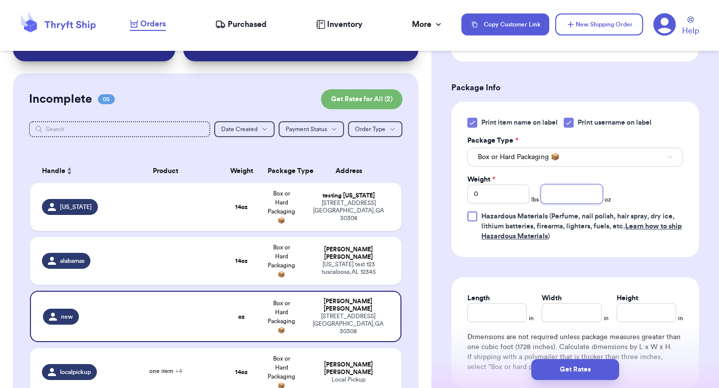
click at [555, 185] on input "number" at bounding box center [571, 194] width 62 height 19
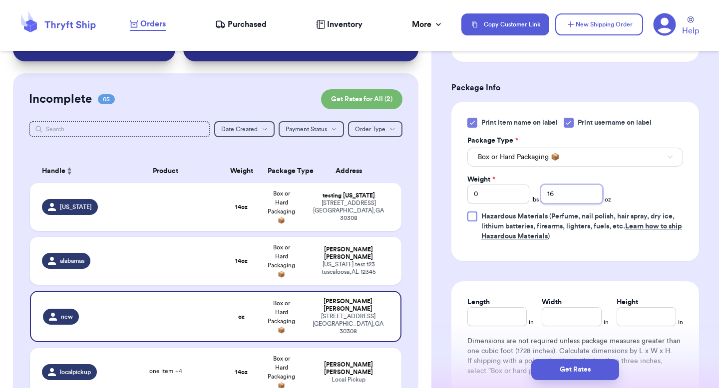
type input "16"
click at [423, 154] on div "Customer Link New Order Total Balance Payout $ 0.00 Recent Payments View all No…" at bounding box center [215, 321] width 431 height 631
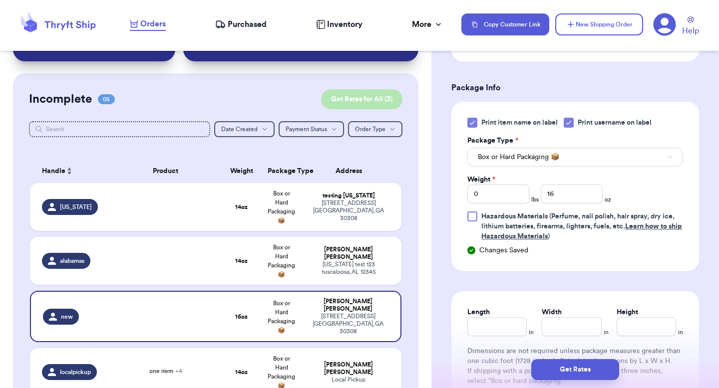
click at [373, 100] on button "Get Rates for All ( 3 )" at bounding box center [361, 99] width 81 height 20
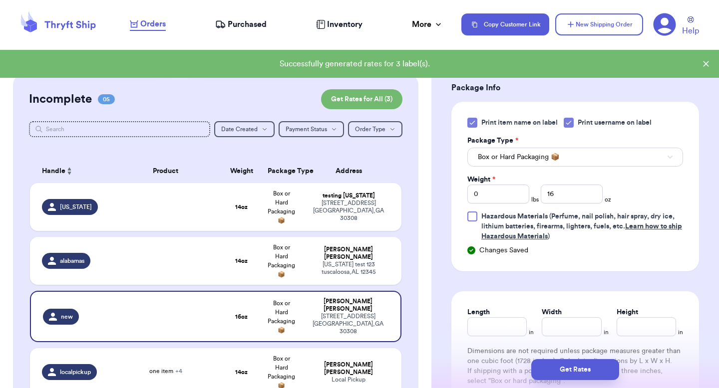
checkbox input "true"
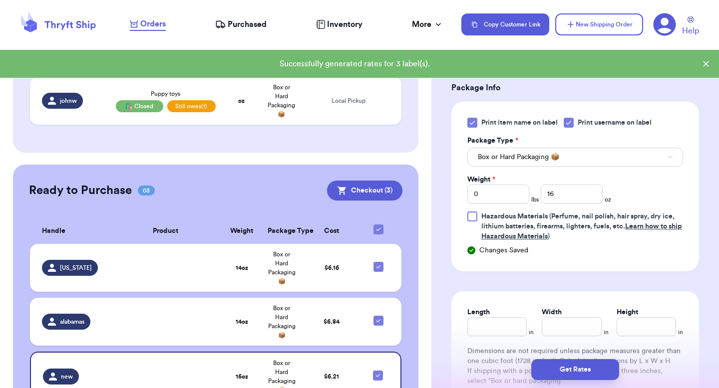
scroll to position [254, 0]
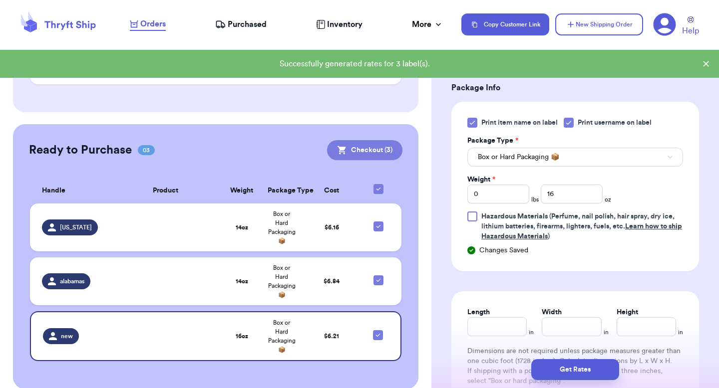
click at [377, 152] on button "Checkout ( 3 )" at bounding box center [364, 150] width 75 height 20
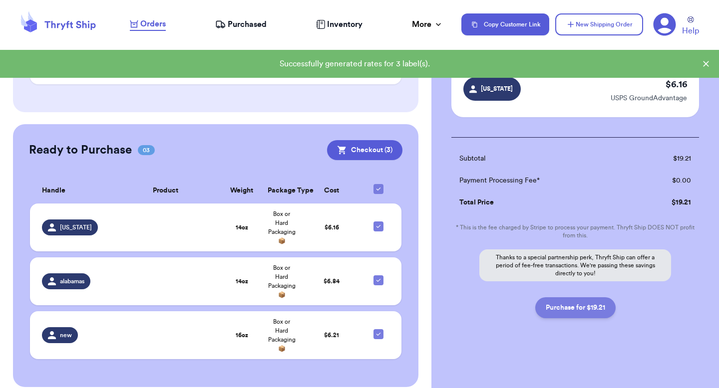
click at [573, 300] on button "Purchase for $19.21" at bounding box center [575, 307] width 80 height 21
click at [238, 27] on span "Purchased" at bounding box center [247, 24] width 39 height 12
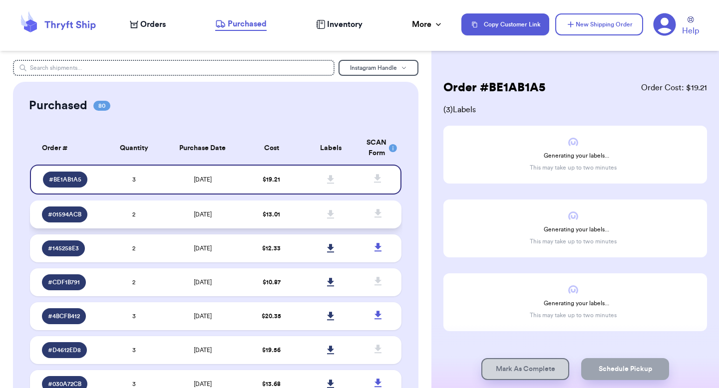
click at [225, 221] on td "[DATE]" at bounding box center [203, 215] width 78 height 28
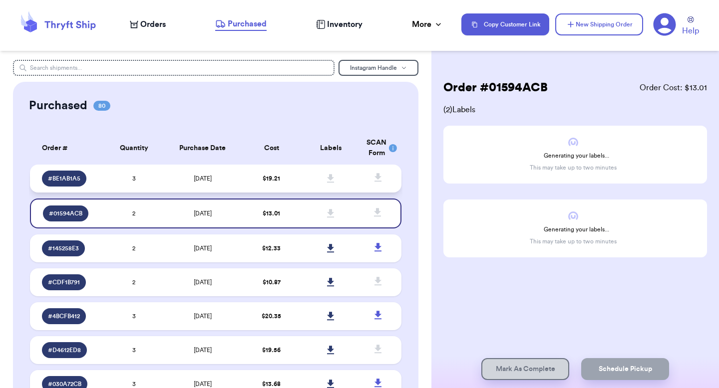
click at [230, 180] on td "[DATE]" at bounding box center [203, 179] width 78 height 28
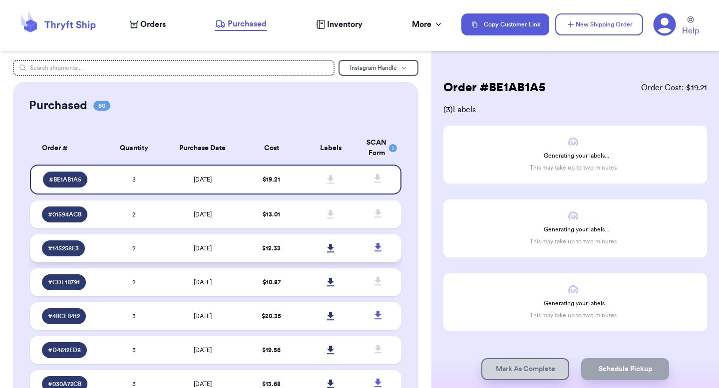
click at [242, 240] on td "$ 12.33" at bounding box center [271, 249] width 59 height 28
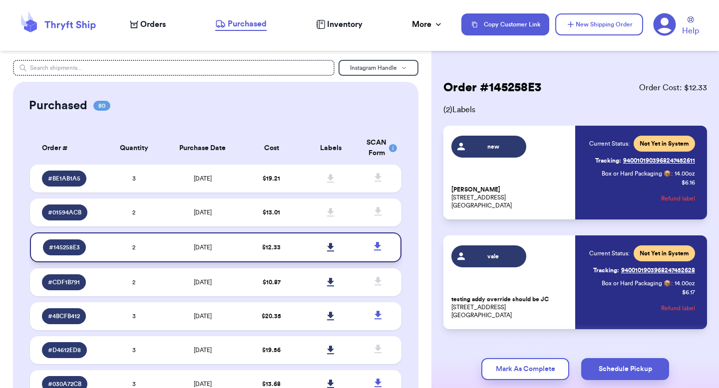
click at [371, 242] on icon at bounding box center [377, 247] width 12 height 12
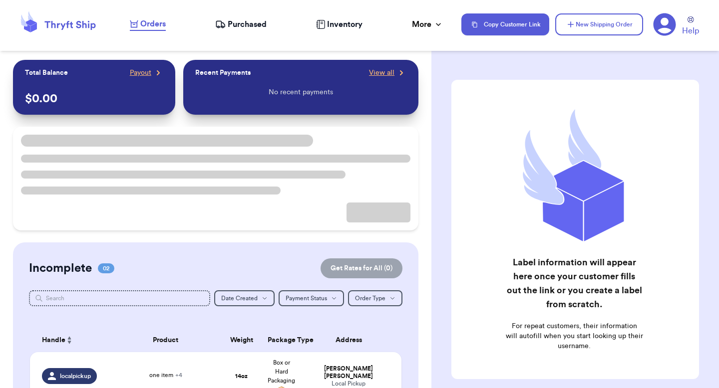
click at [227, 18] on div "Purchased" at bounding box center [240, 24] width 51 height 12
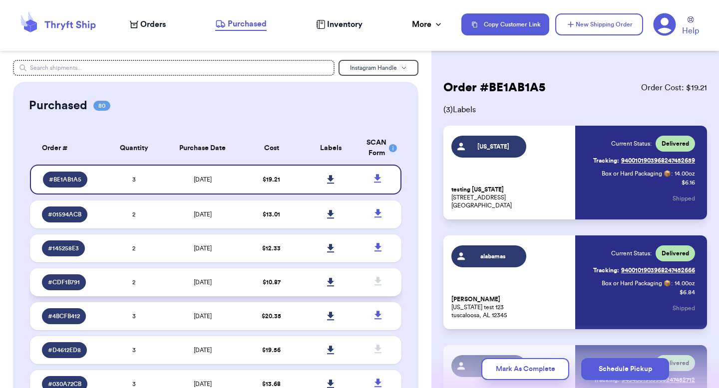
click at [263, 281] on span "$ 10.87" at bounding box center [272, 282] width 18 height 6
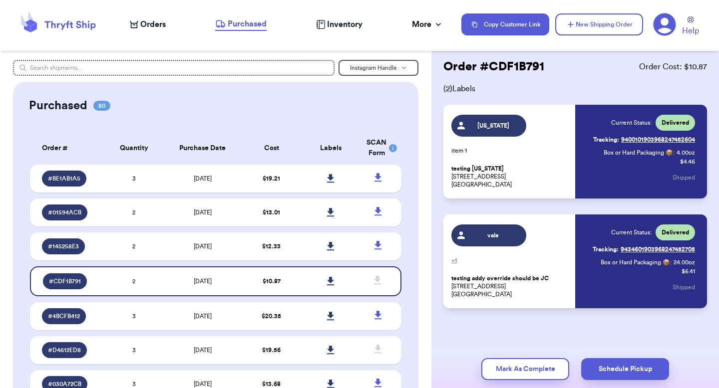
scroll to position [6, 0]
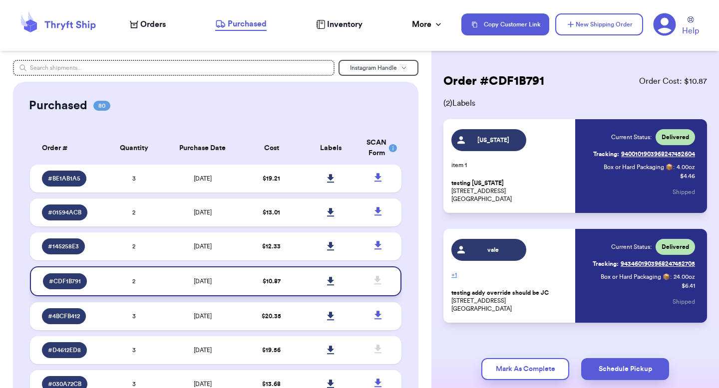
click at [371, 275] on icon at bounding box center [377, 280] width 12 height 12
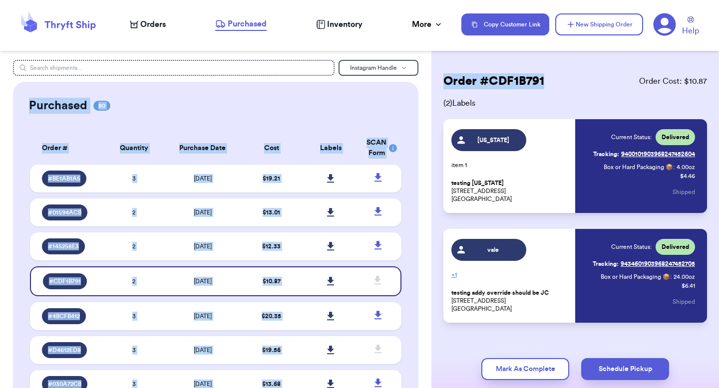
drag, startPoint x: 536, startPoint y: 78, endPoint x: 401, endPoint y: 71, distance: 135.5
click at [401, 71] on div "Instagram Handle Purchased 80 Order # Qty Labels SCAN # BE1AB1A5 3 # 01594ACB 2…" at bounding box center [359, 194] width 719 height 388
copy div "Purchased 80 Order # Qty Labels SCAN # BE1AB1A5 3 # 01594ACB 2 # 145258E3 2 # C…"
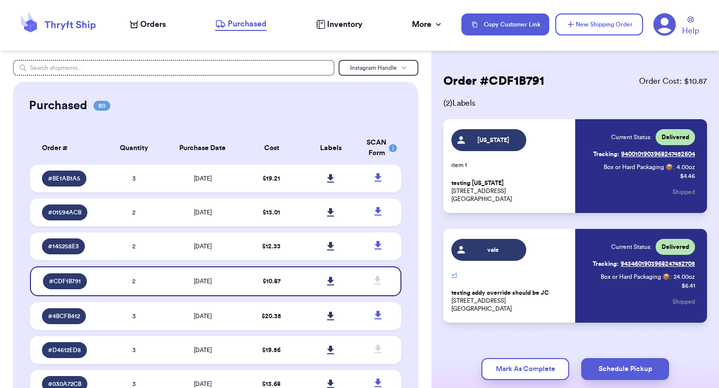
click at [518, 90] on div "Order # CDF1B791 Order Cost: $ 10.87 ( 2 ) Labels georgia item 1 testing Georgi…" at bounding box center [575, 198] width 264 height 250
click at [518, 87] on h2 "Order # CDF1B791" at bounding box center [493, 81] width 101 height 16
copy h2 "Order # CDF1B791"
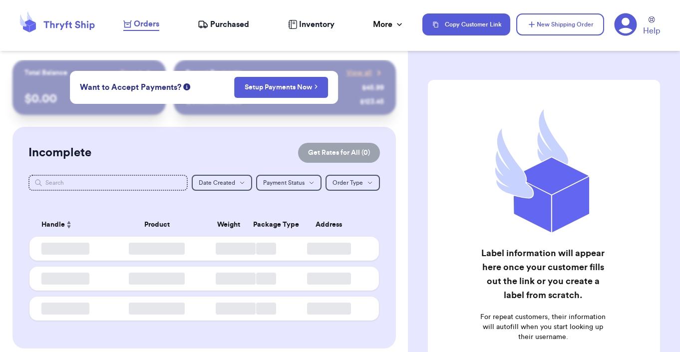
checkbox input "false"
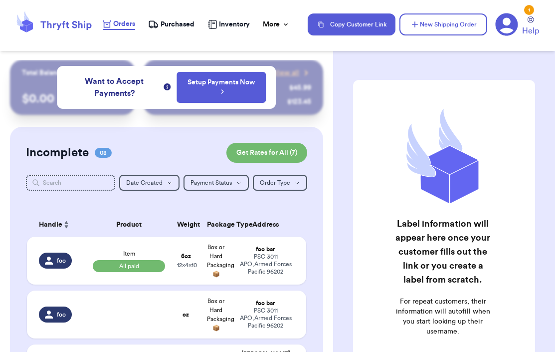
click at [514, 23] on icon at bounding box center [507, 24] width 22 height 22
